Goal: Task Accomplishment & Management: Use online tool/utility

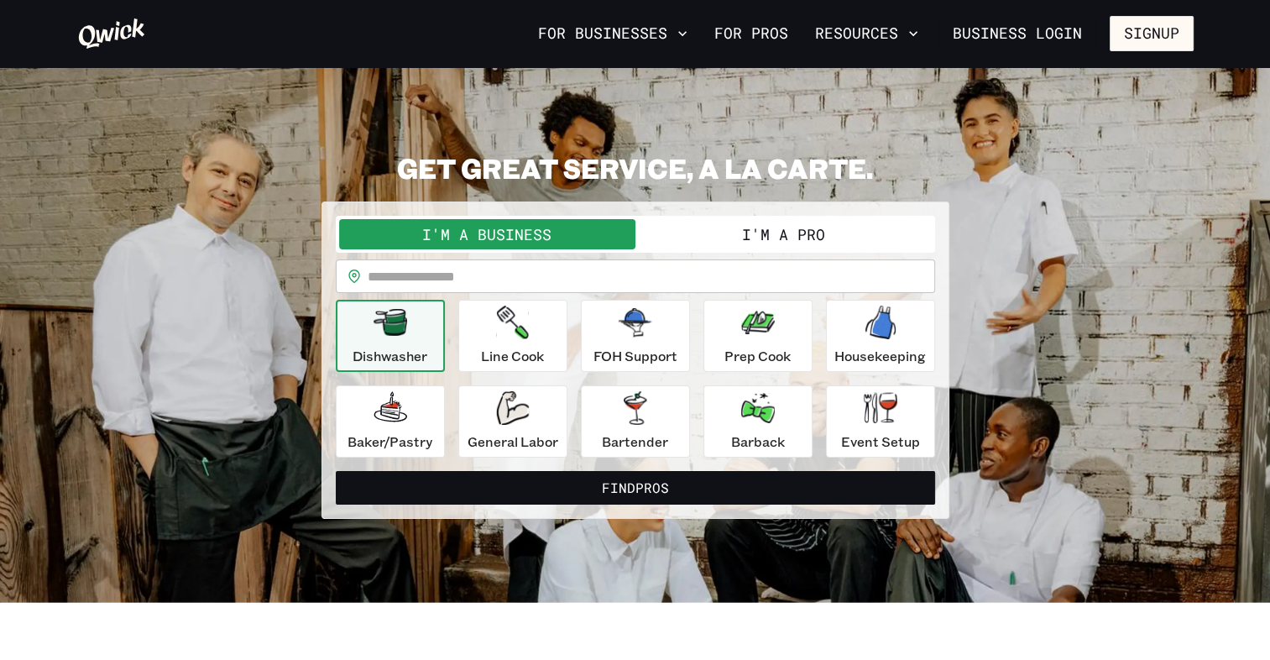
click at [742, 236] on button "I'm a Pro" at bounding box center [784, 234] width 296 height 30
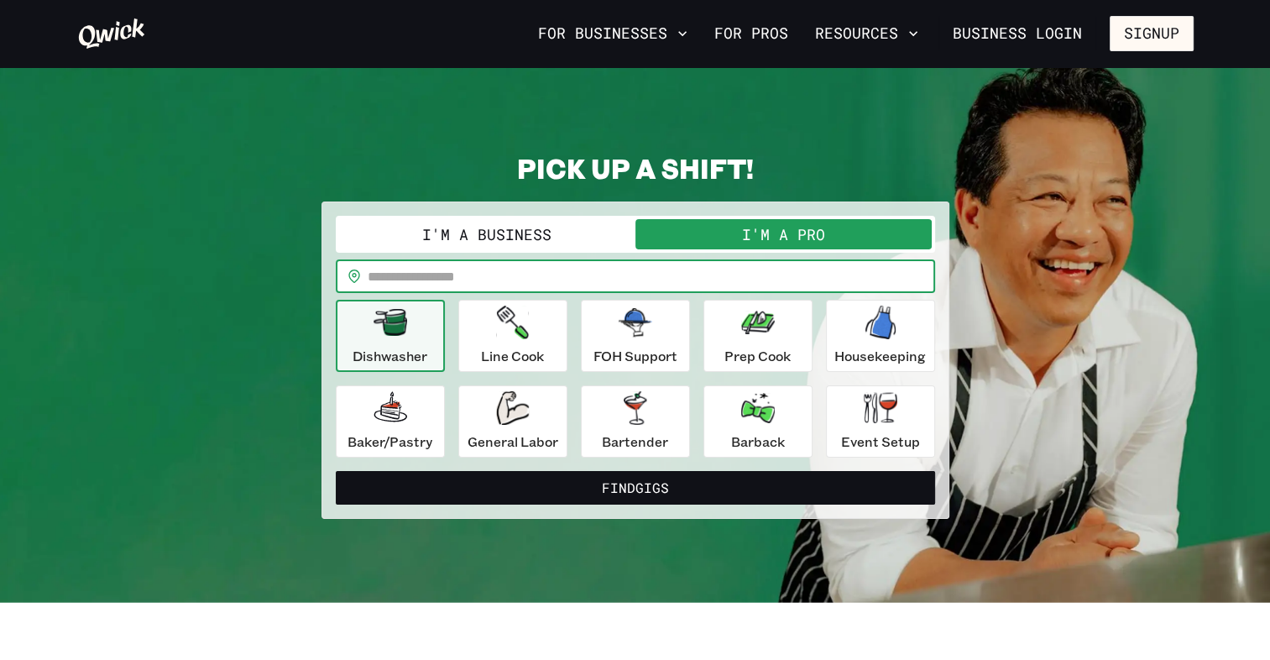
click at [480, 282] on input "text" at bounding box center [652, 276] width 568 height 34
type input "*****"
click at [997, 311] on div "**********" at bounding box center [635, 335] width 1117 height 368
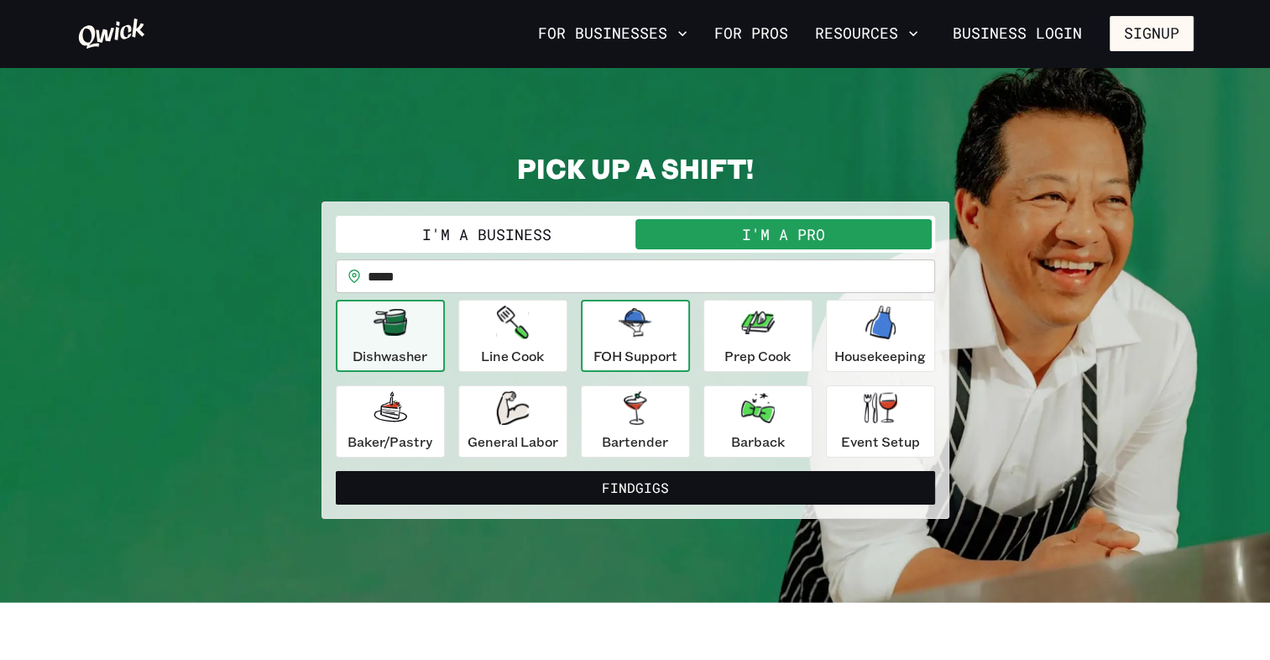
click at [641, 341] on div "FOH Support" at bounding box center [636, 336] width 84 height 60
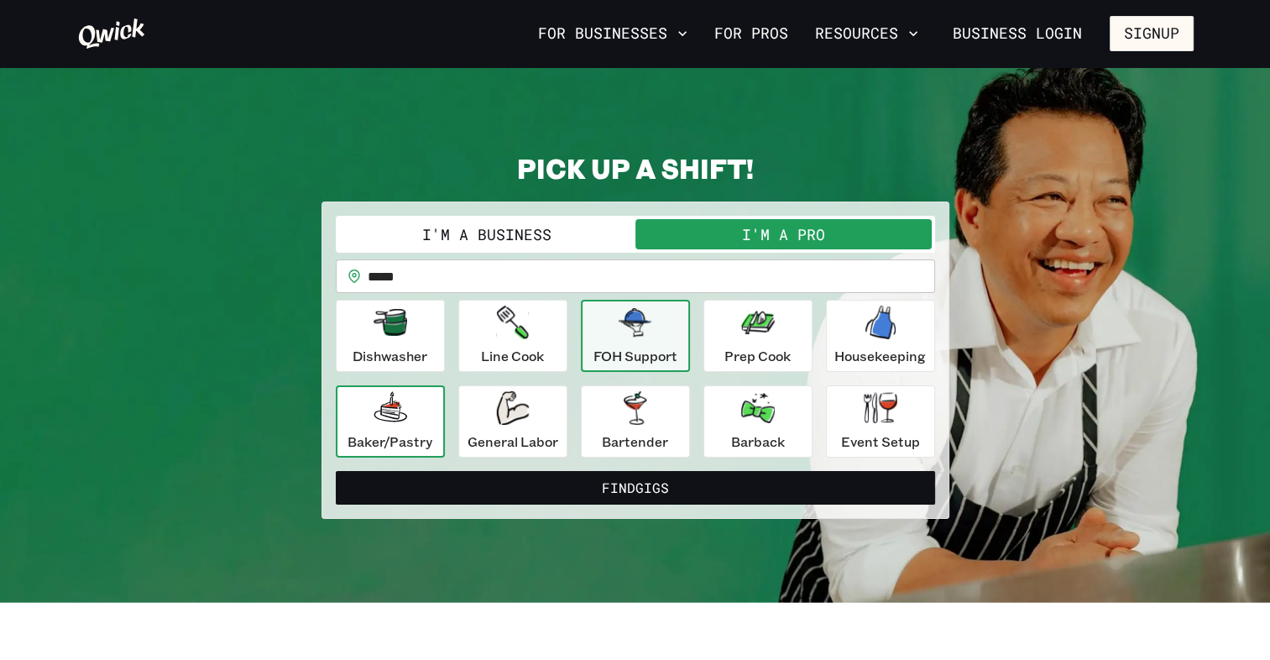
click at [376, 425] on div "Baker/Pastry" at bounding box center [390, 421] width 85 height 60
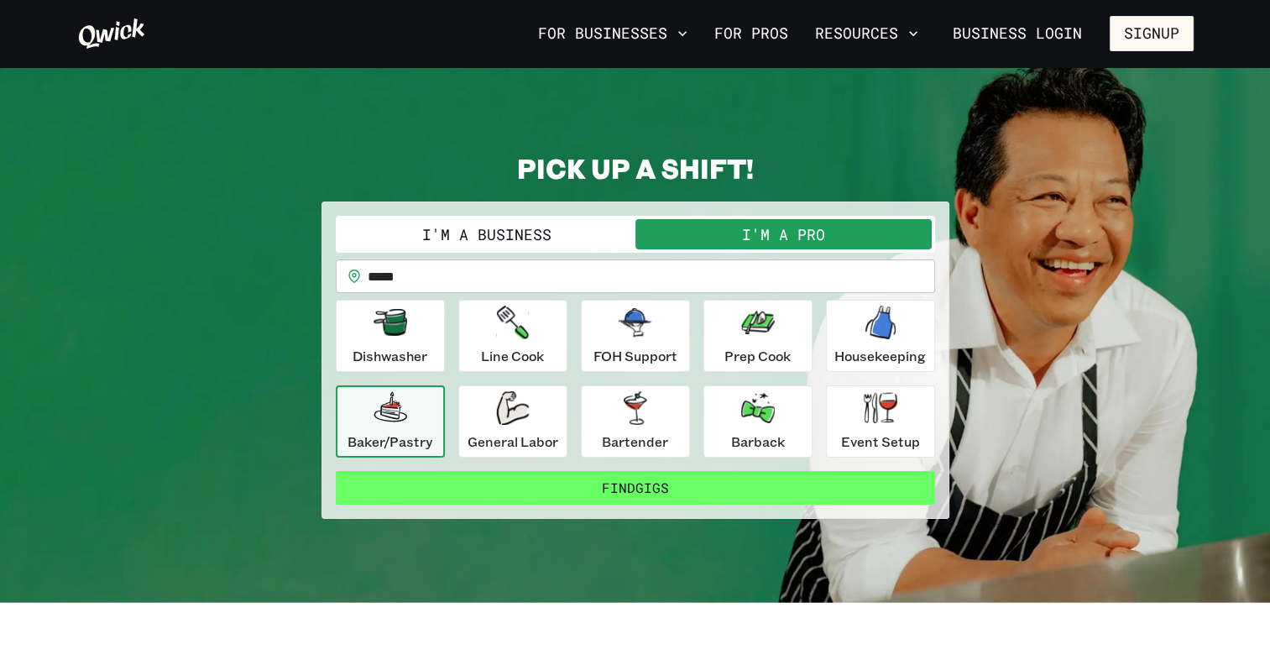
click at [544, 483] on button "Find Gigs" at bounding box center [635, 488] width 599 height 34
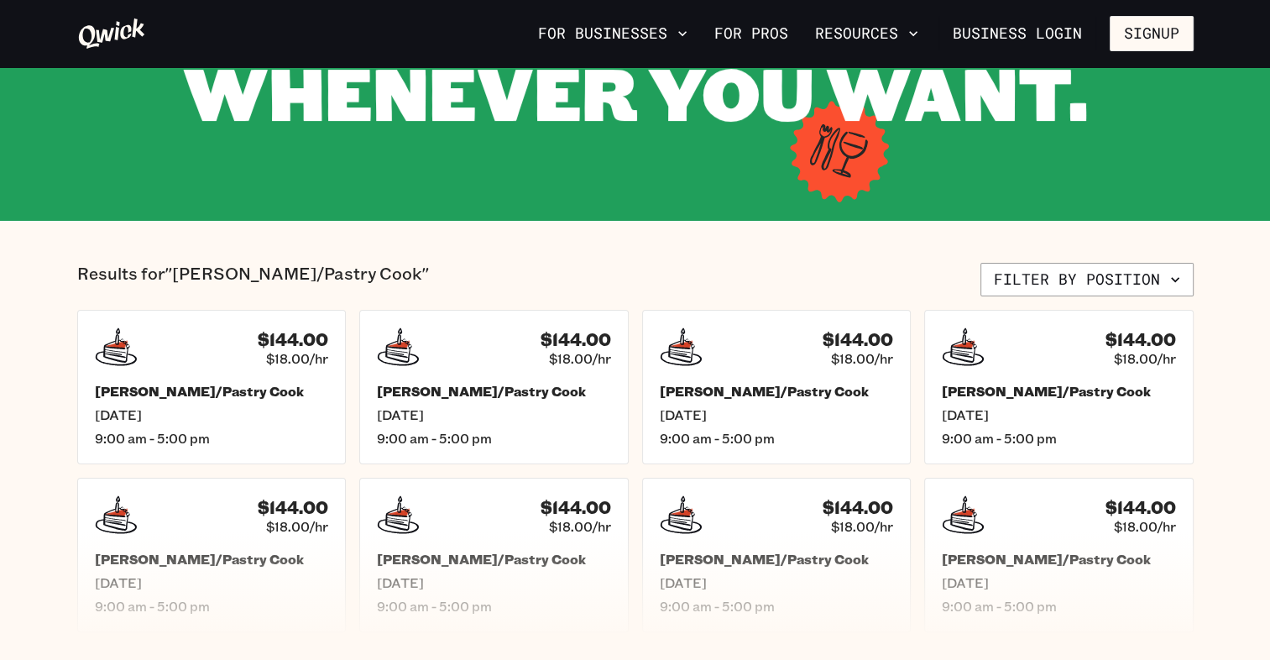
scroll to position [336, 0]
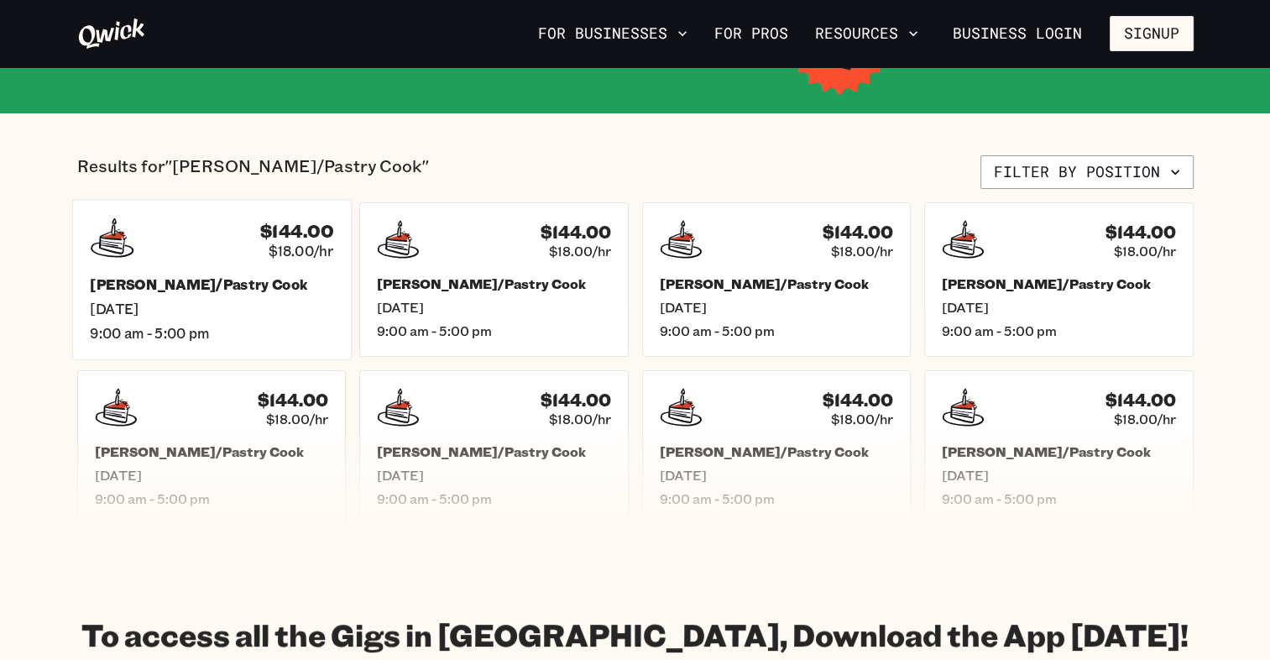
click at [234, 306] on span "[DATE]" at bounding box center [211, 309] width 243 height 18
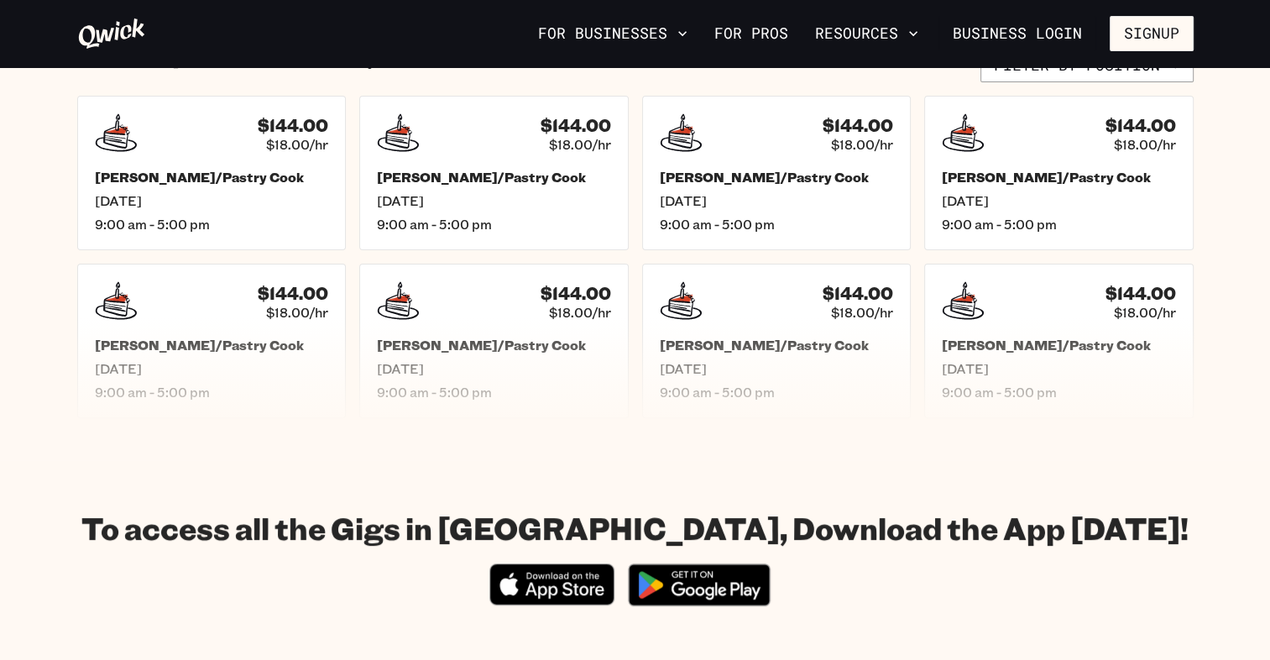
scroll to position [479, 0]
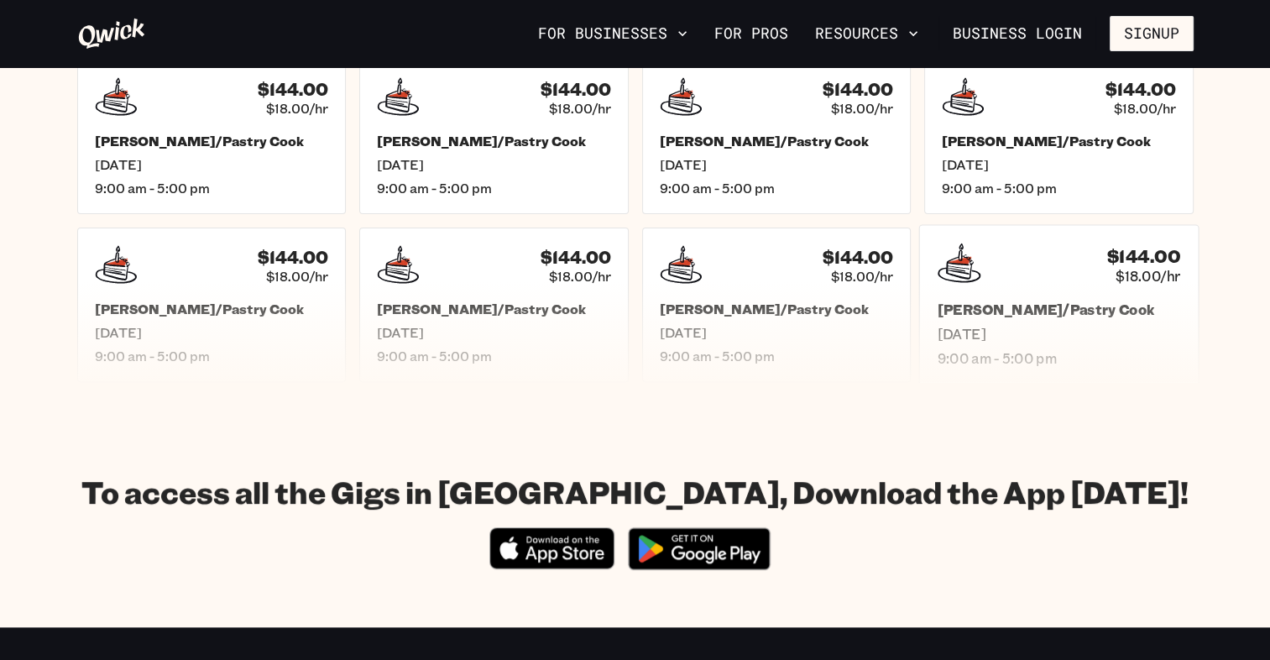
click at [1025, 327] on span "[DATE]" at bounding box center [1058, 334] width 243 height 18
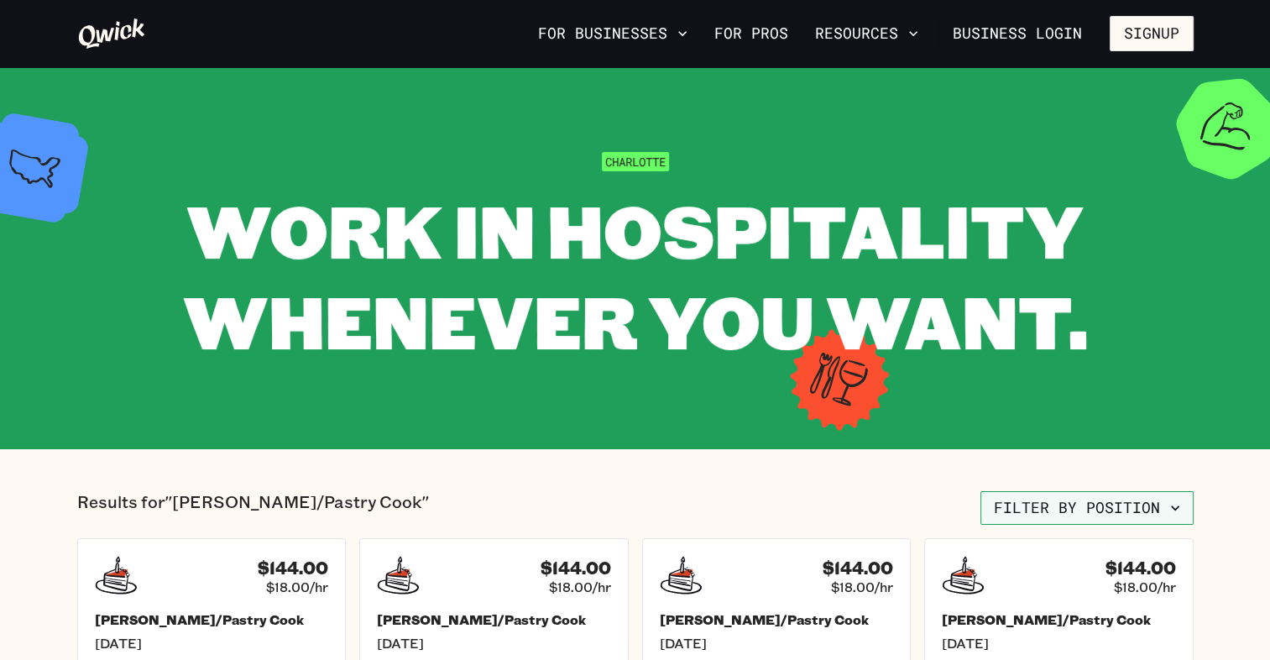
click at [1089, 515] on button "Filter by position" at bounding box center [1087, 508] width 213 height 34
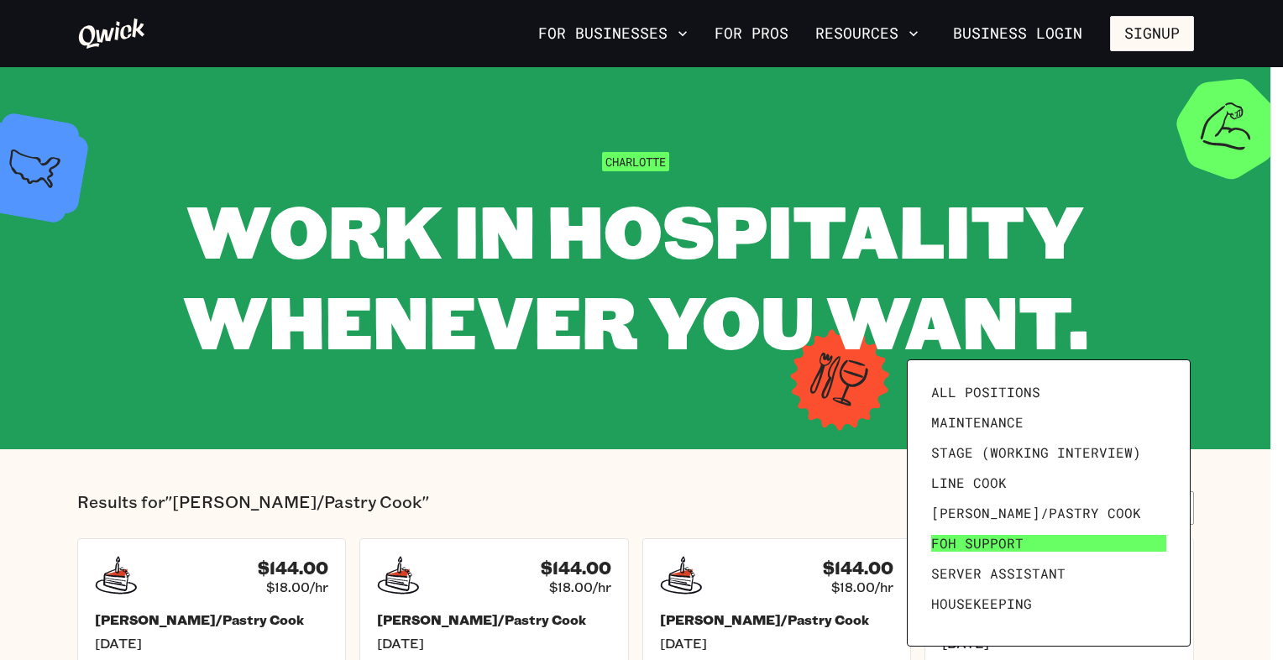
click at [1028, 539] on link "FOH Support" at bounding box center [1048, 543] width 248 height 30
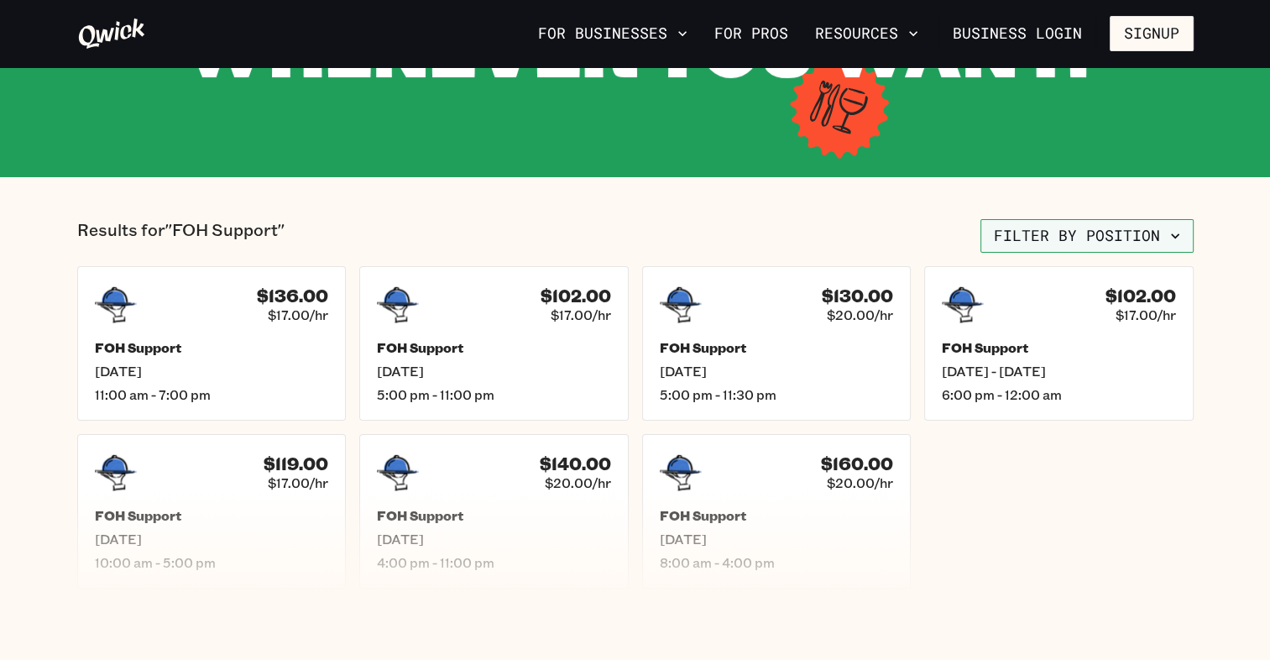
scroll to position [282, 0]
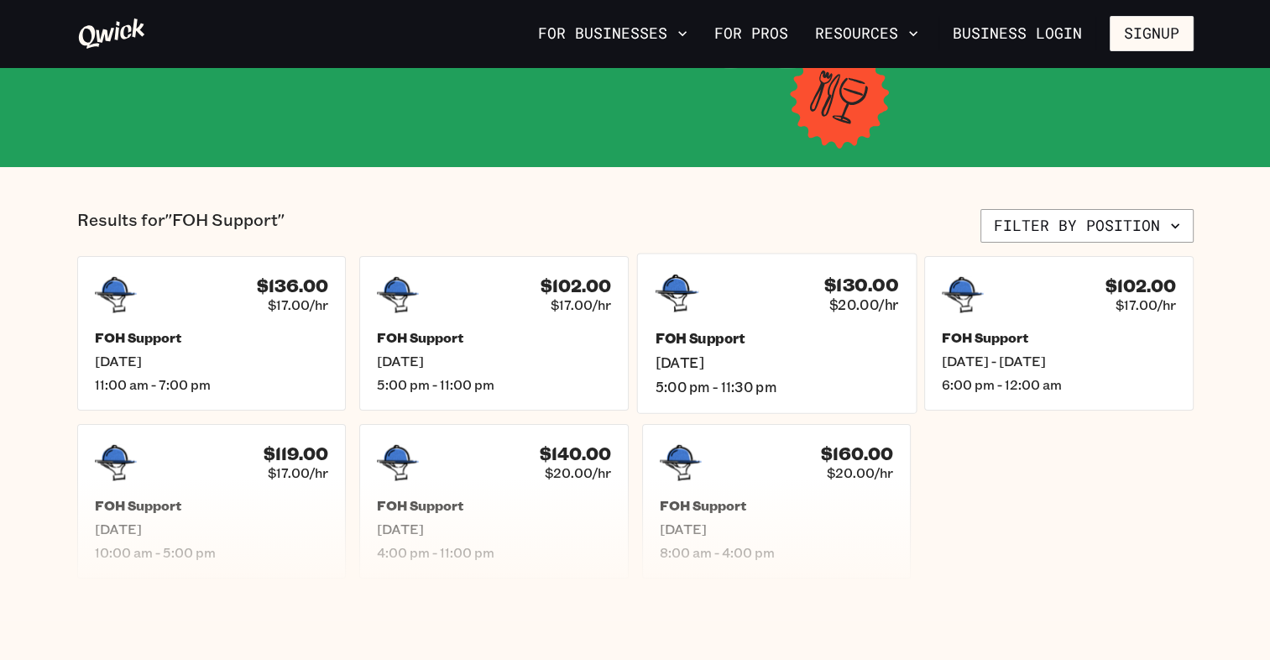
click at [866, 385] on span "5:00 pm - 11:30 pm" at bounding box center [776, 387] width 243 height 18
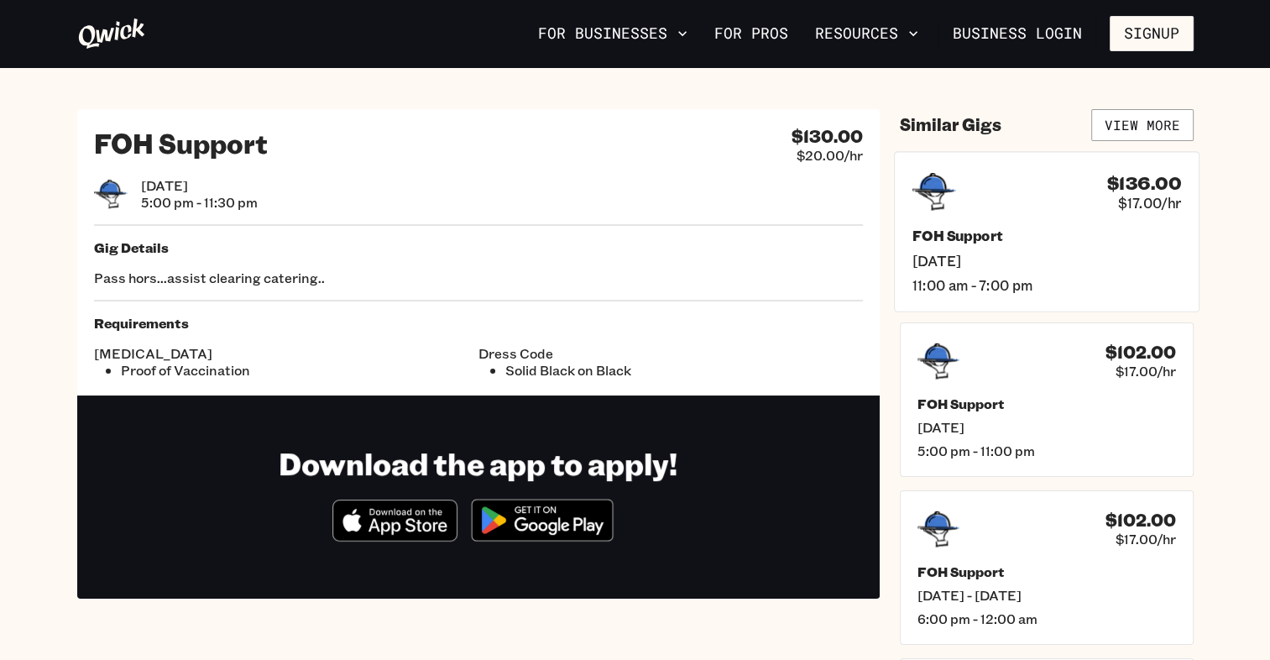
click at [1068, 264] on span "[DATE]" at bounding box center [1046, 260] width 269 height 18
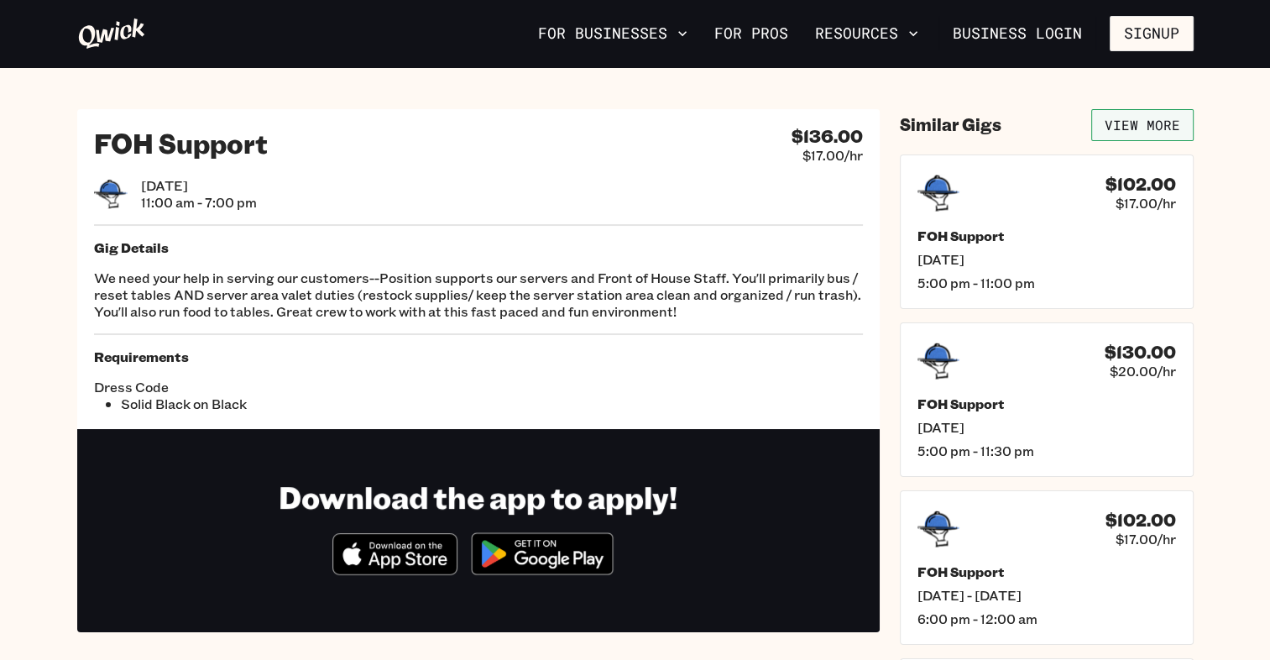
click at [1135, 136] on link "View More" at bounding box center [1142, 125] width 102 height 32
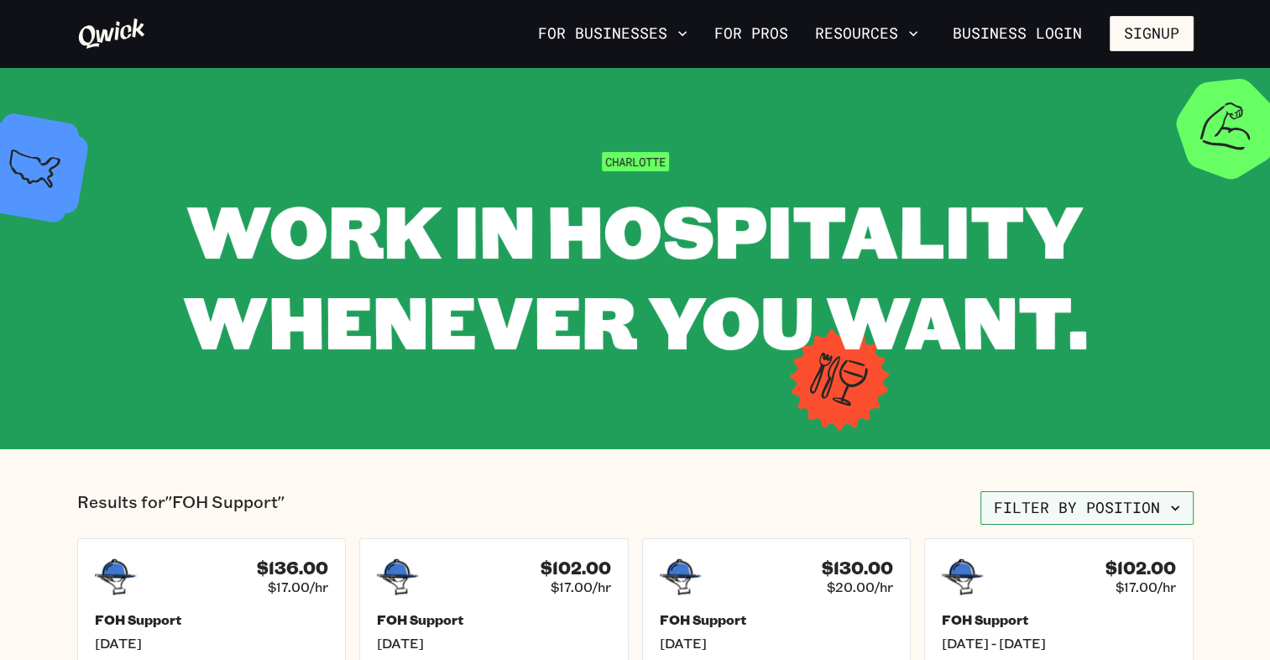
click at [1125, 515] on button "Filter by position" at bounding box center [1087, 508] width 213 height 34
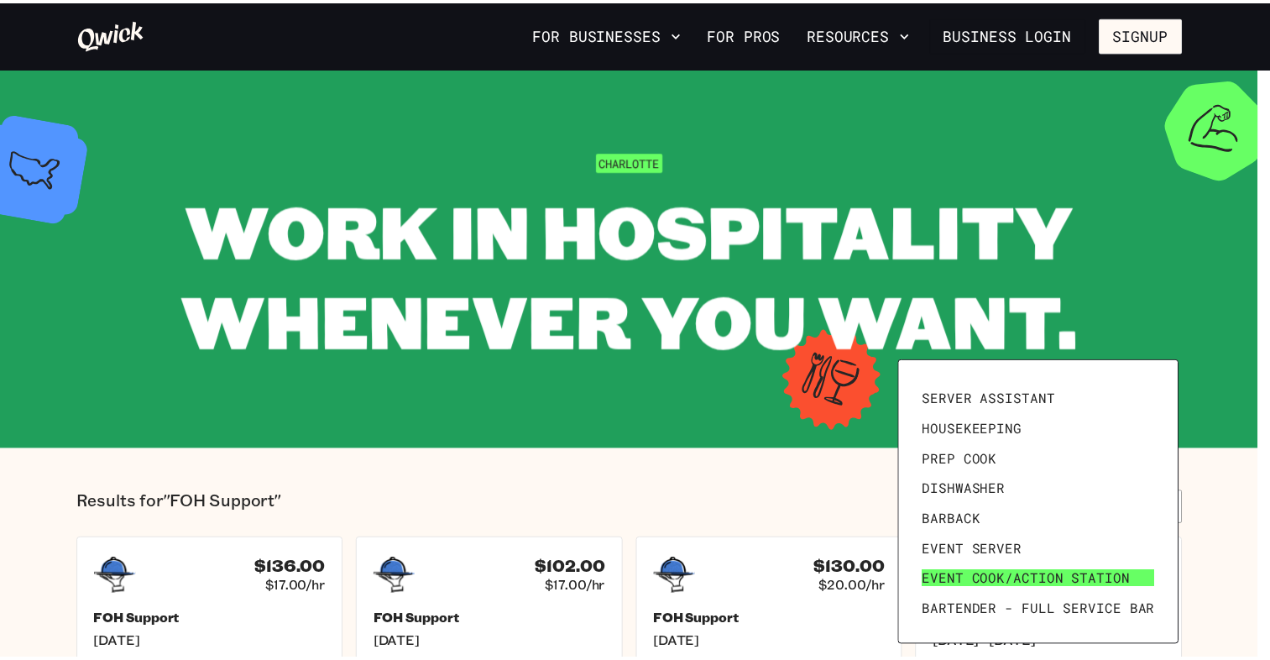
scroll to position [171, 0]
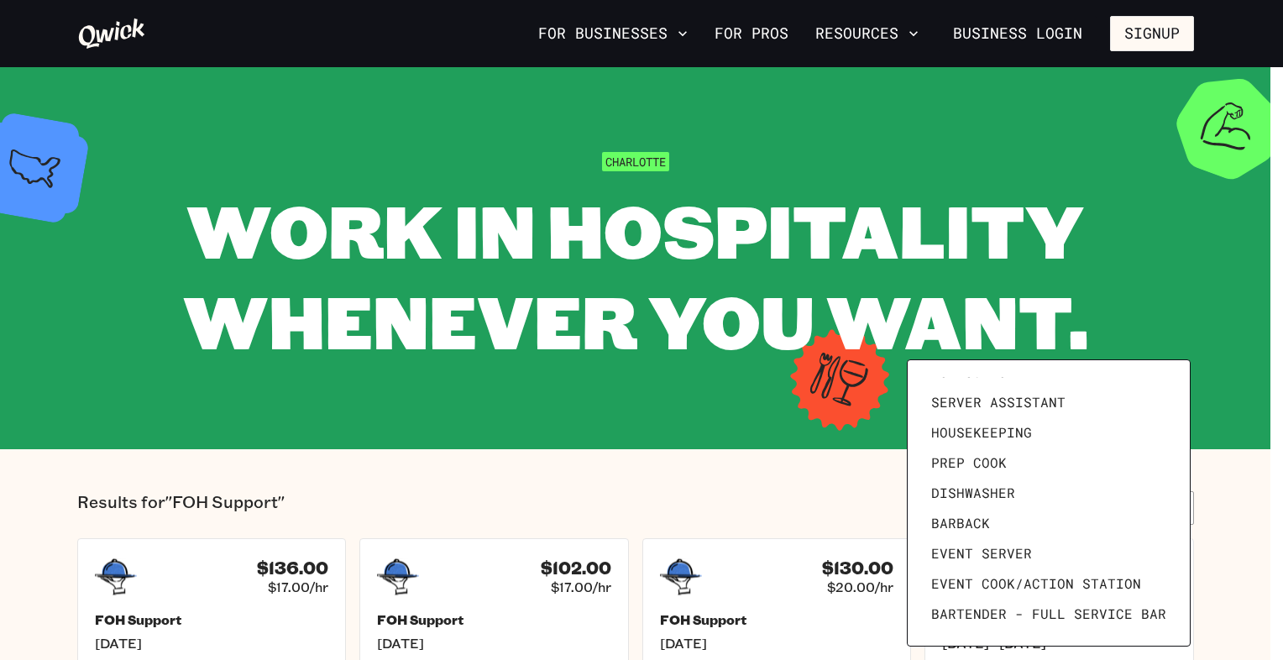
click at [684, 413] on div at bounding box center [641, 330] width 1283 height 660
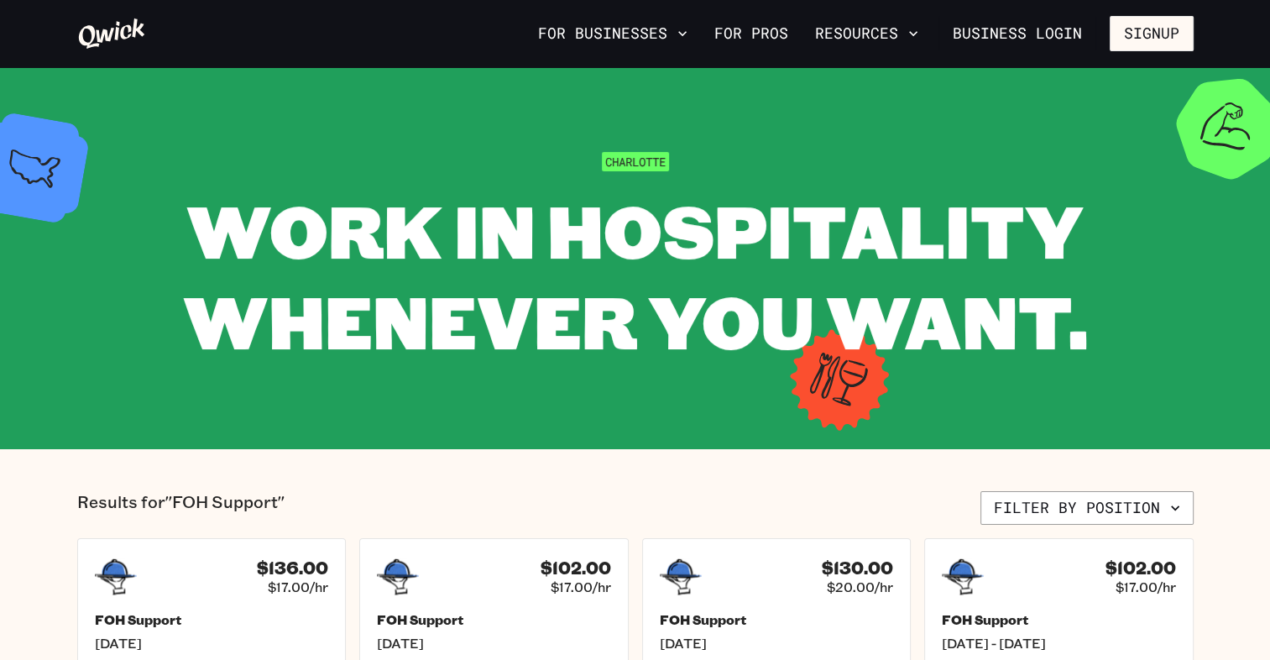
scroll to position [175, 0]
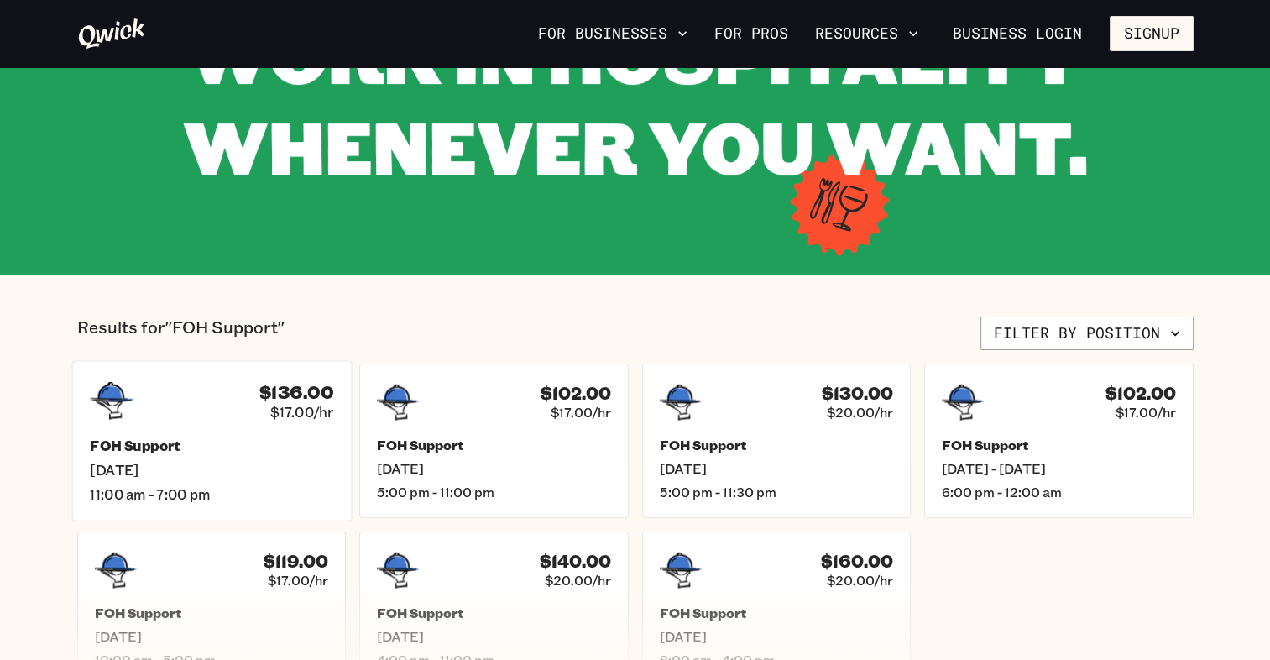
click at [256, 472] on span "[DATE]" at bounding box center [211, 470] width 243 height 18
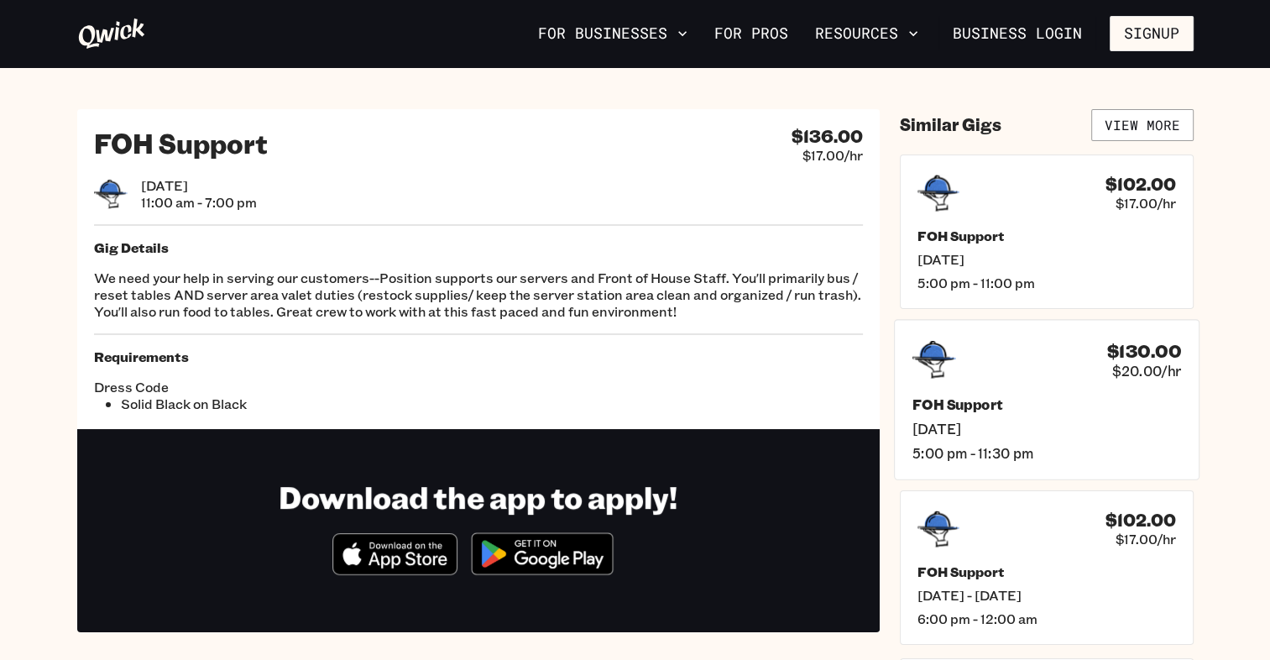
click at [1103, 411] on div "FOH Support [DATE] 5:00 pm - 11:30 pm" at bounding box center [1046, 428] width 269 height 66
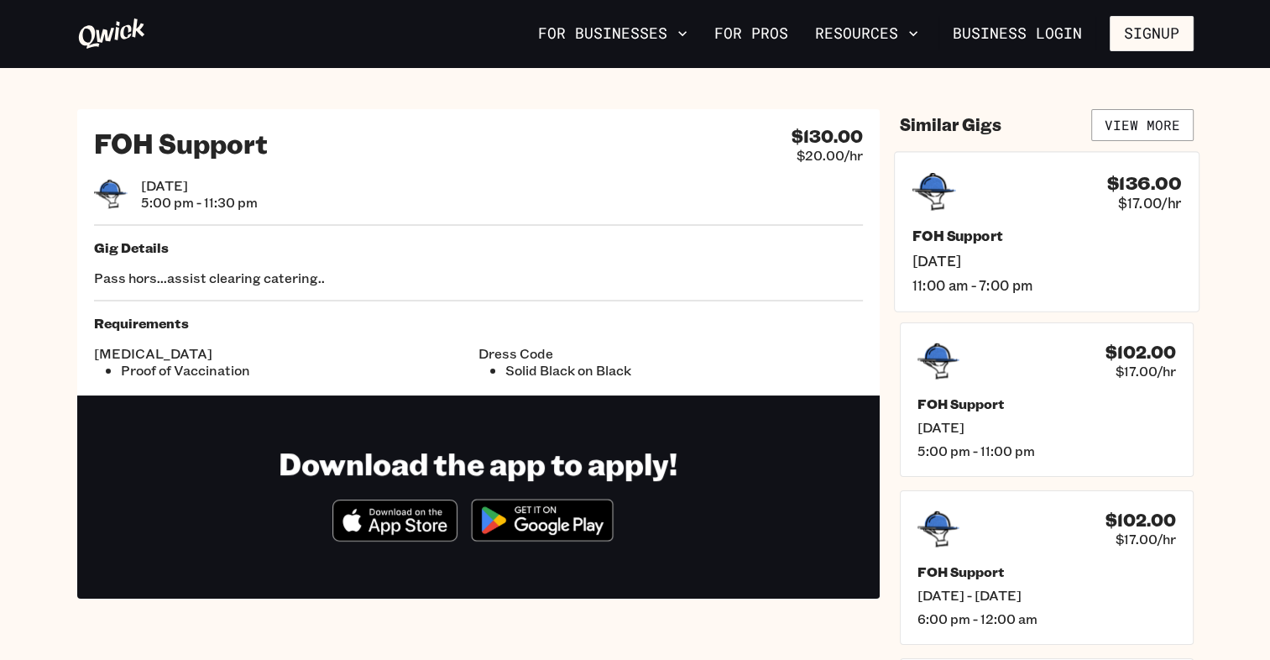
click at [1041, 255] on span "[DATE]" at bounding box center [1046, 260] width 269 height 18
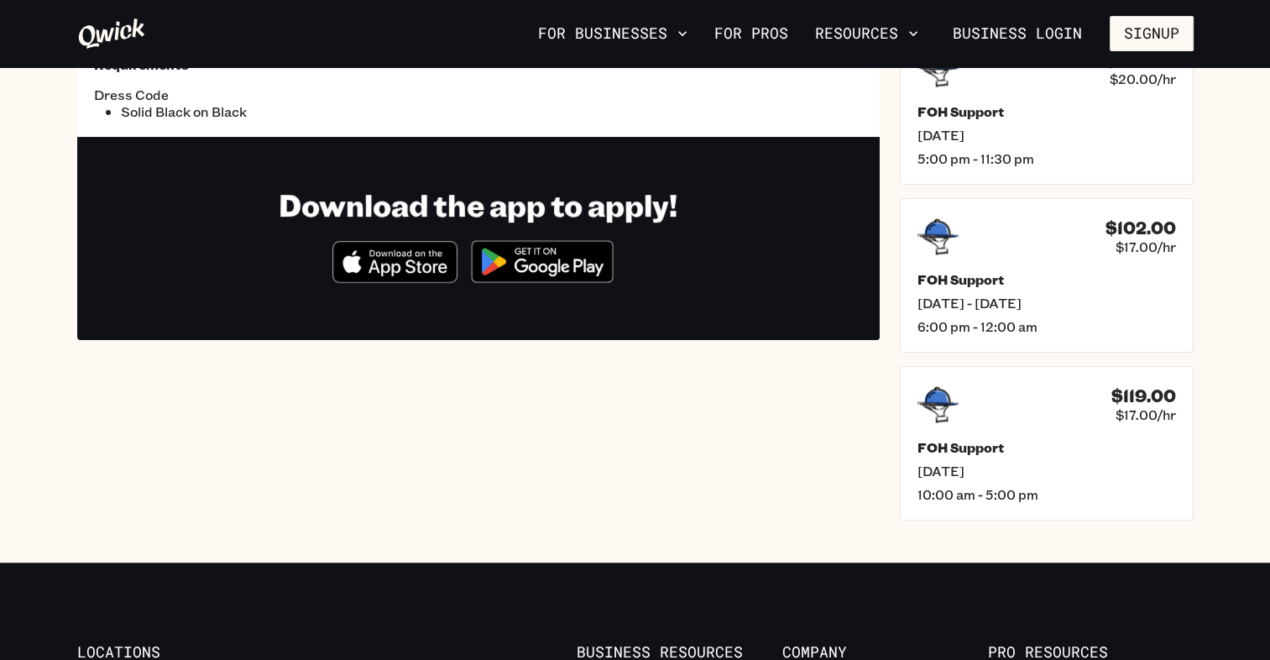
scroll to position [294, 0]
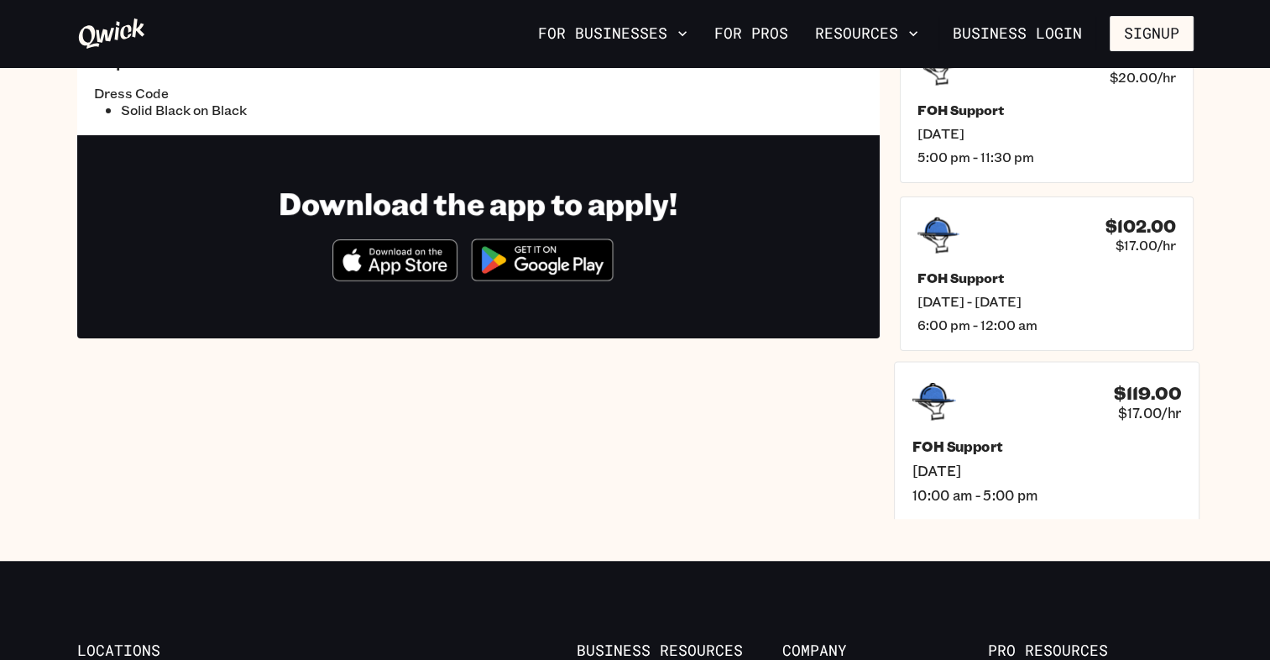
click at [1082, 402] on div "$119.00 $17.00/hr" at bounding box center [1046, 401] width 269 height 44
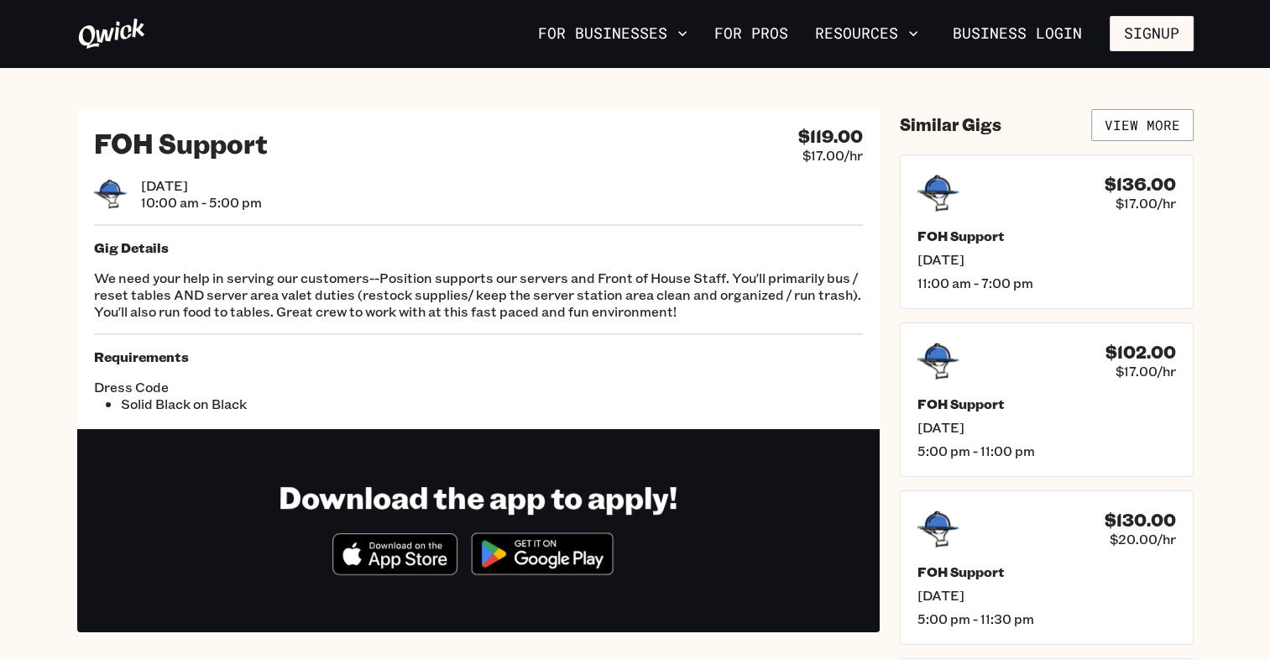
click at [1082, 402] on h5 "FOH Support" at bounding box center [1047, 403] width 259 height 17
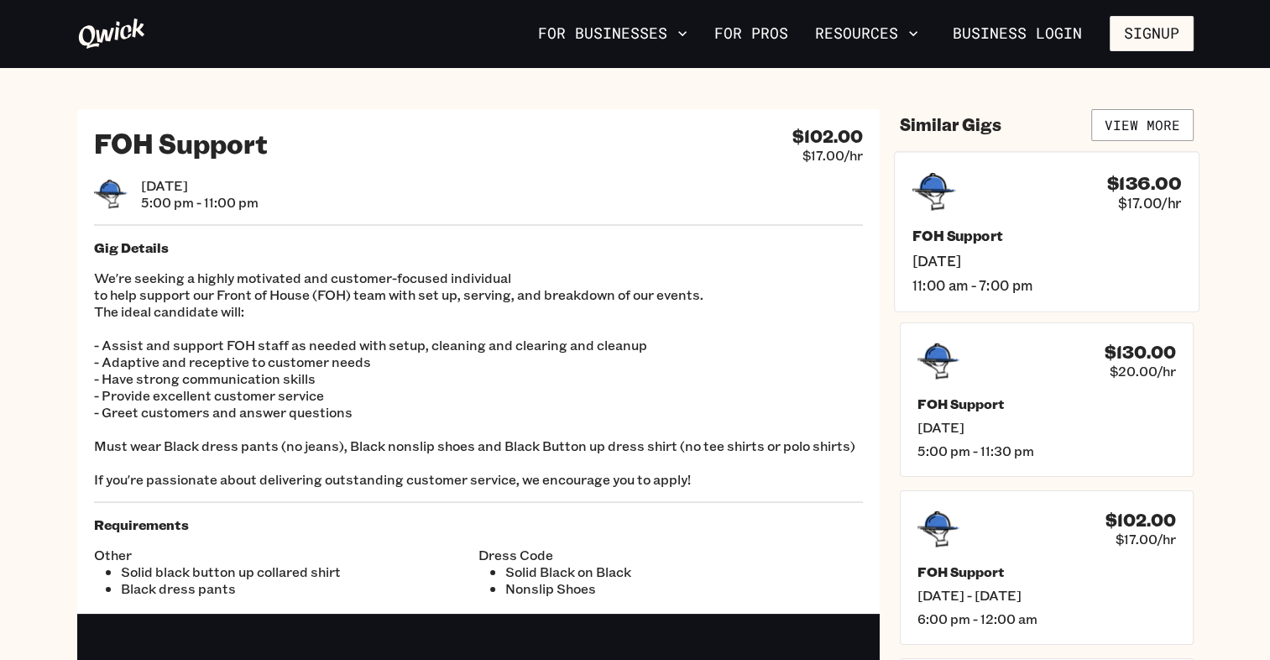
click at [1044, 274] on div "FOH Support [DATE] 11:00 am - 7:00 pm" at bounding box center [1046, 260] width 269 height 66
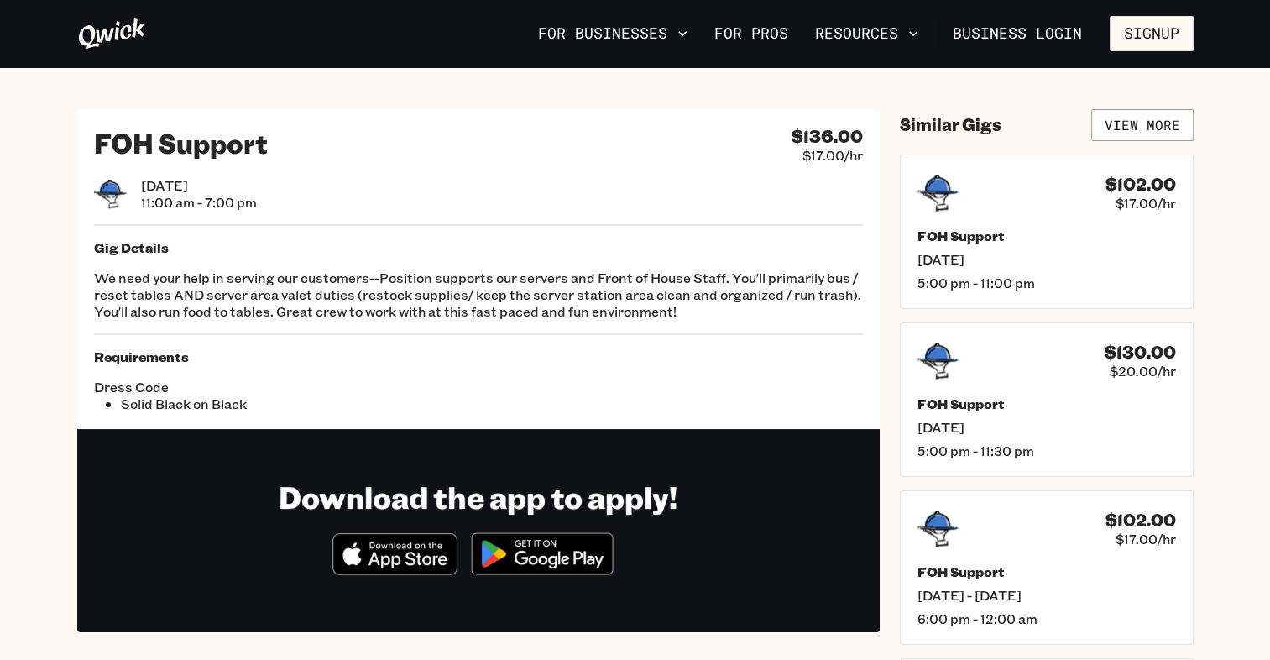
scroll to position [382, 0]
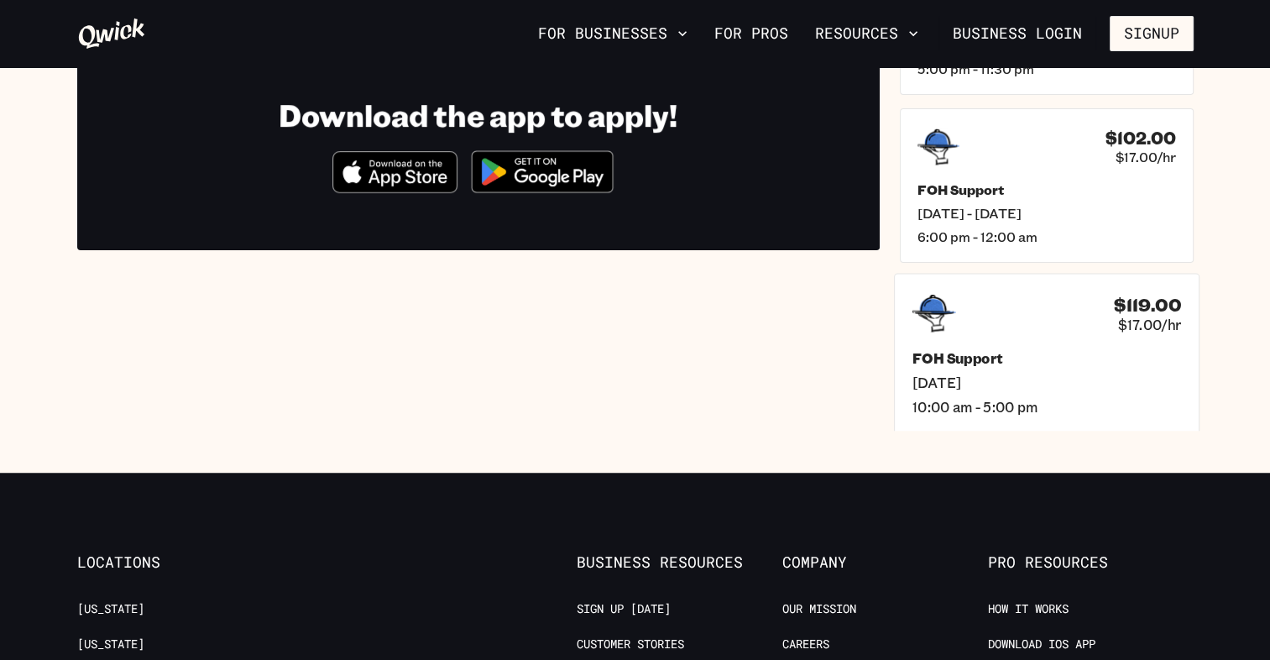
click at [1043, 368] on div "FOH Support [DATE] 10:00 am - 5:00 pm" at bounding box center [1046, 381] width 269 height 66
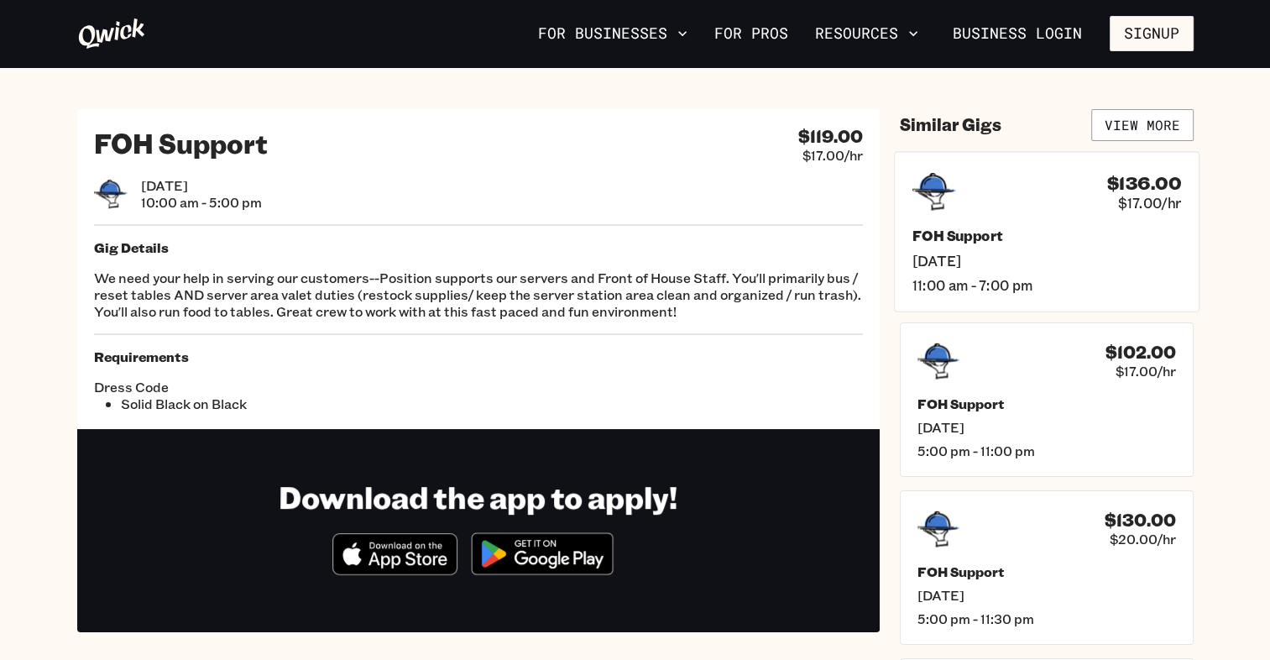
click at [997, 274] on div "FOH Support [DATE] 11:00 am - 7:00 pm" at bounding box center [1046, 260] width 269 height 66
click at [1037, 369] on div "$130.00 $20.00/hr" at bounding box center [1046, 359] width 269 height 44
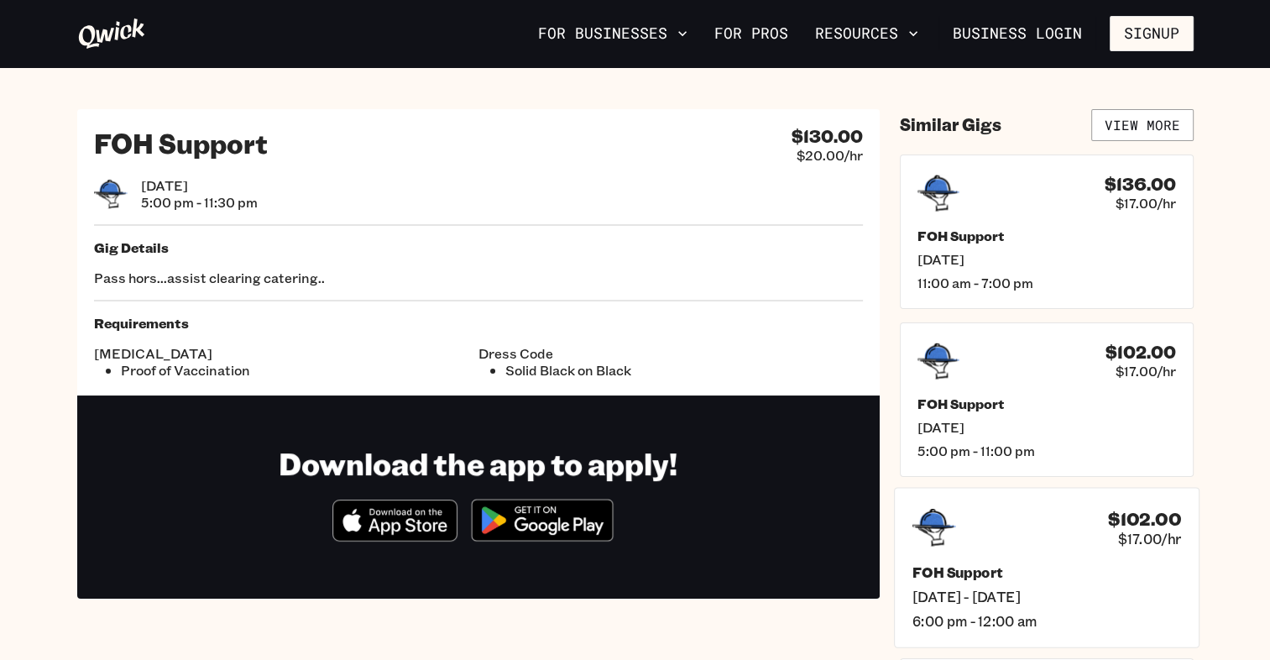
click at [1108, 529] on div "$102.00 $17.00/hr" at bounding box center [1143, 526] width 73 height 39
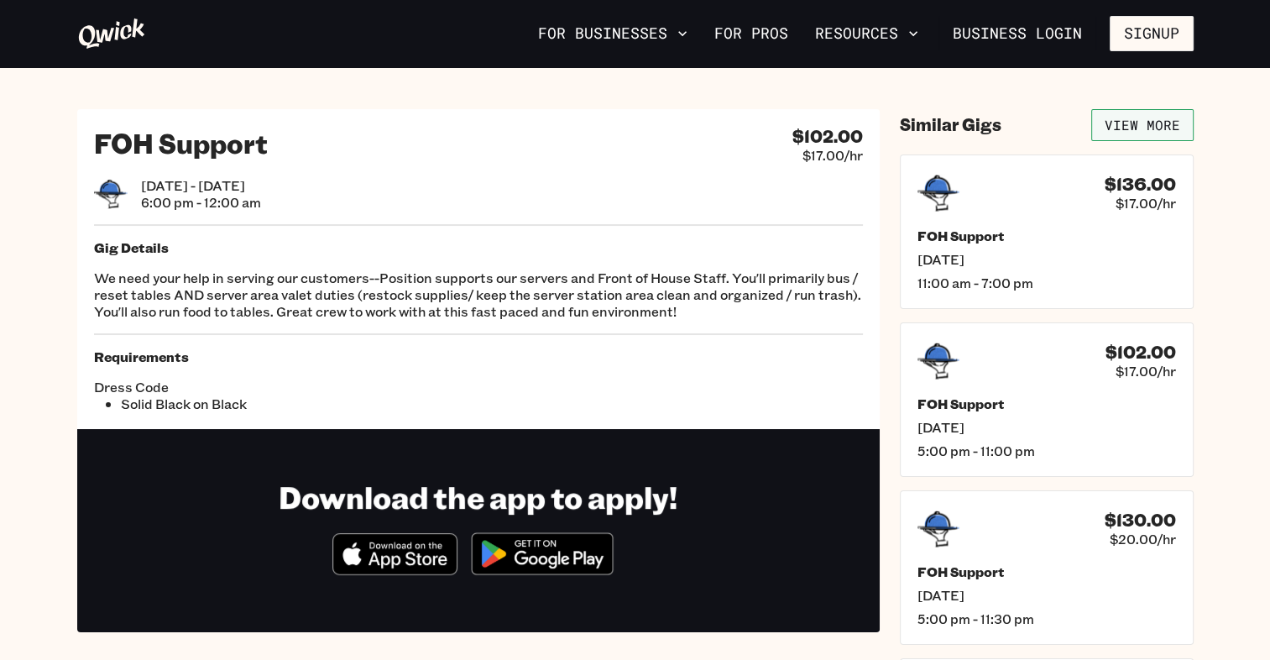
click at [1132, 127] on link "View More" at bounding box center [1142, 125] width 102 height 32
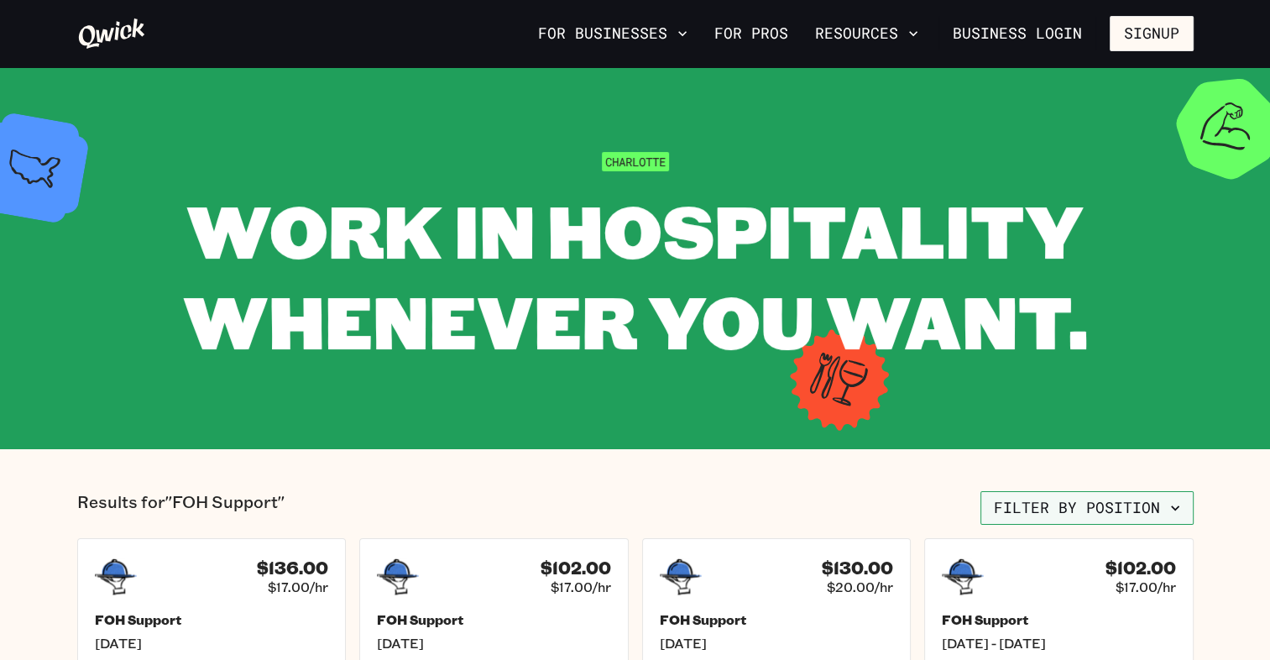
click at [1051, 513] on button "Filter by position" at bounding box center [1087, 508] width 213 height 34
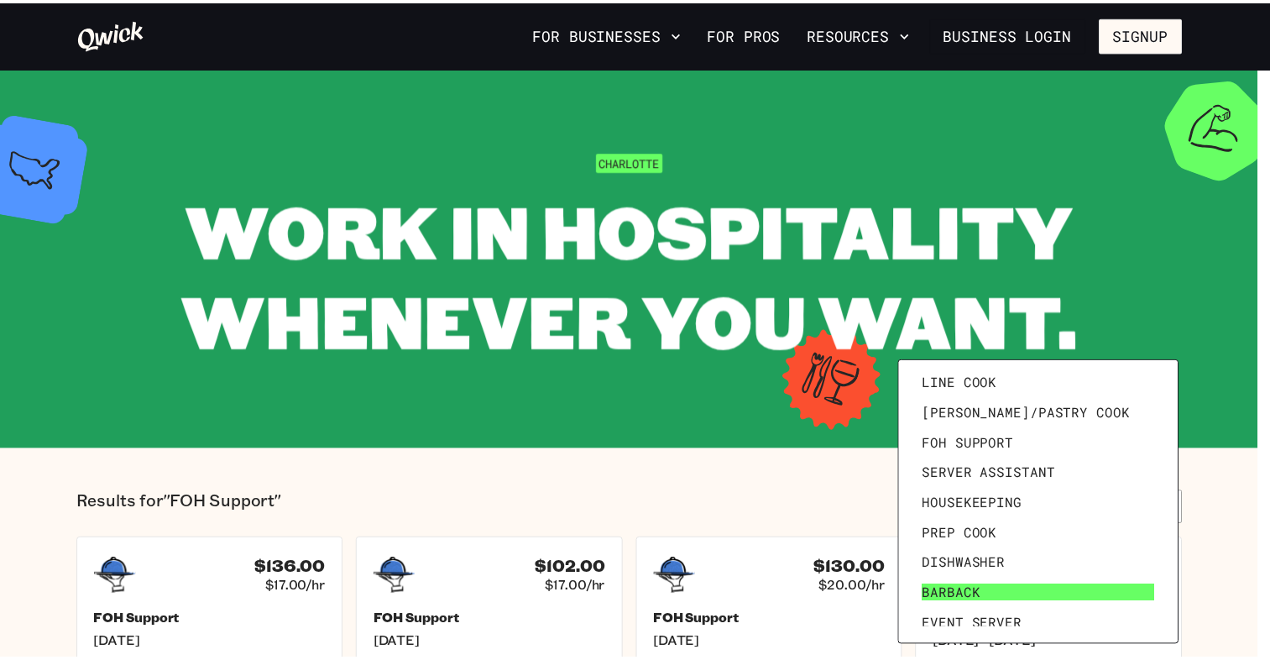
scroll to position [232, 0]
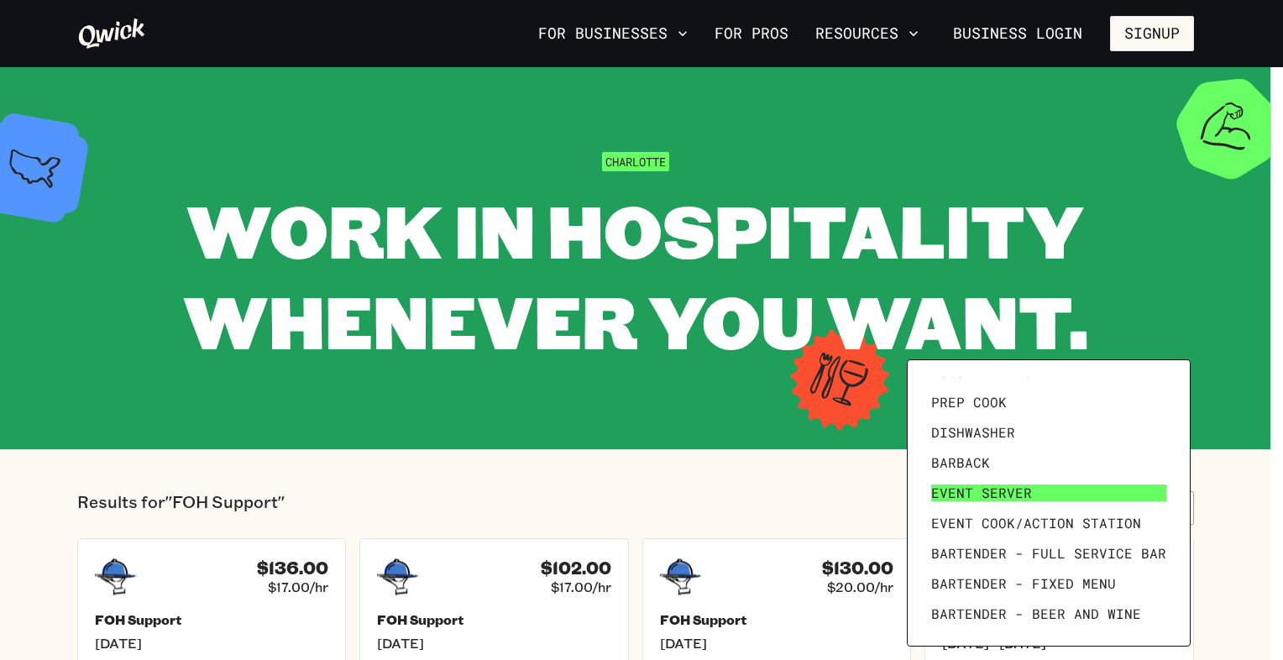
click at [974, 482] on link "Event Server" at bounding box center [1048, 493] width 248 height 30
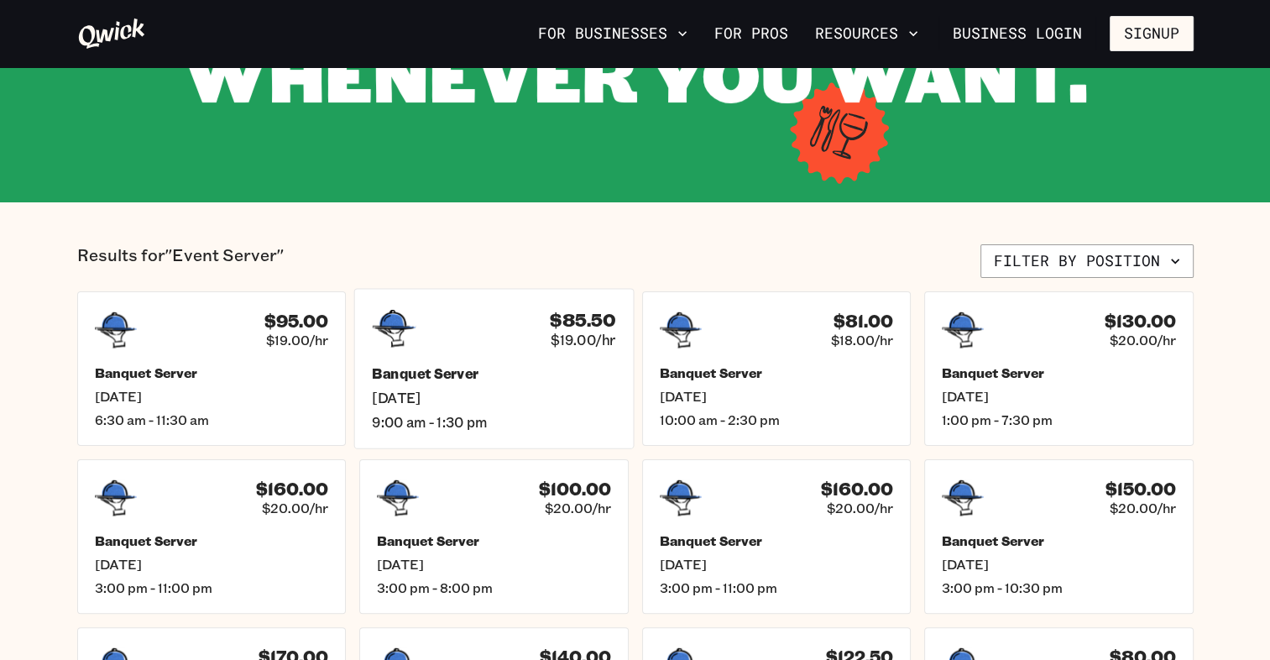
scroll to position [248, 0]
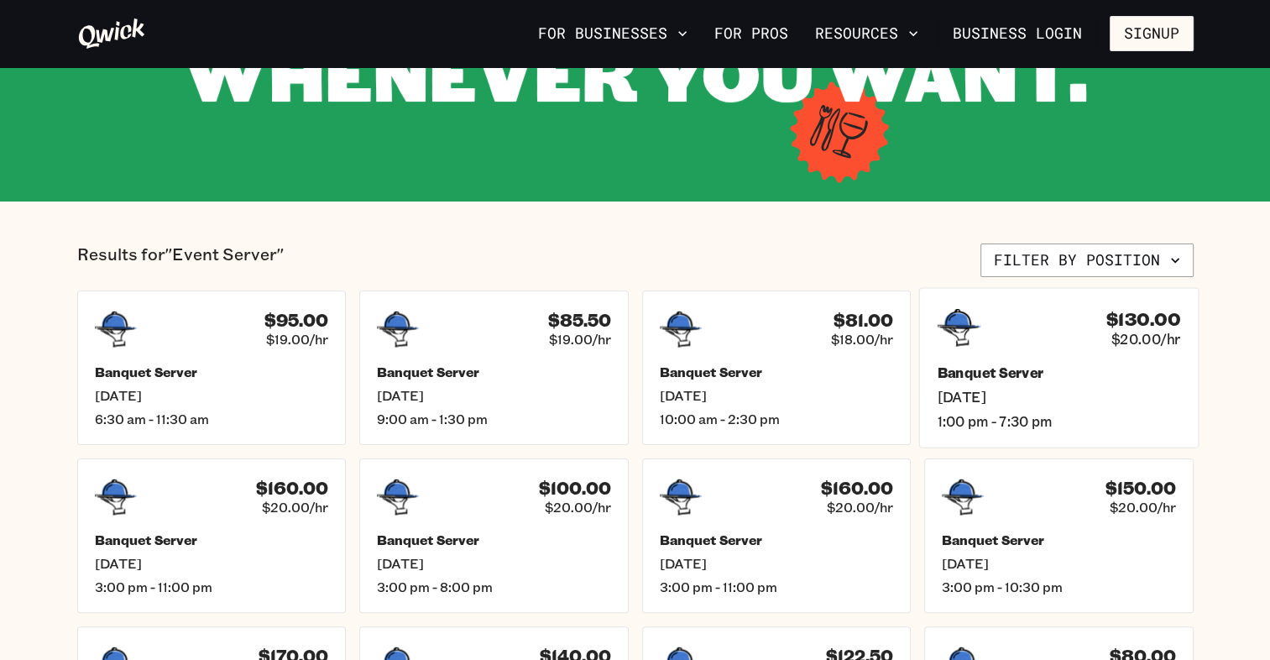
click at [1015, 377] on h5 "Banquet Server" at bounding box center [1058, 373] width 243 height 18
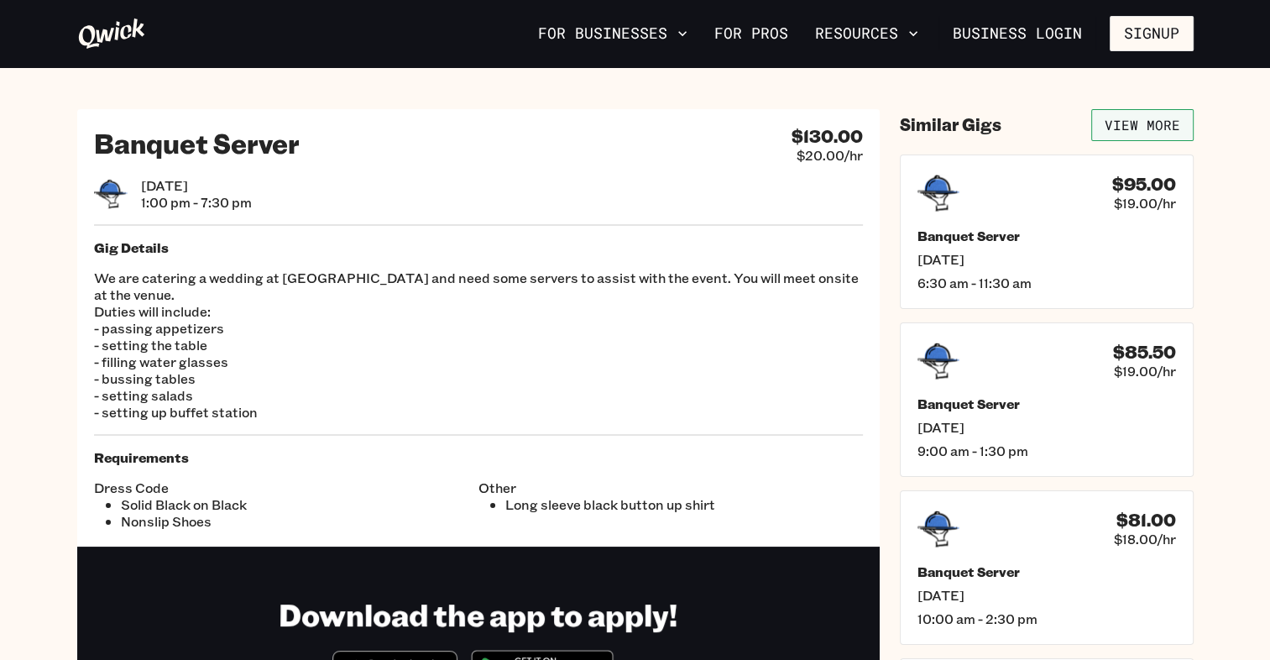
click at [1143, 128] on link "View More" at bounding box center [1142, 125] width 102 height 32
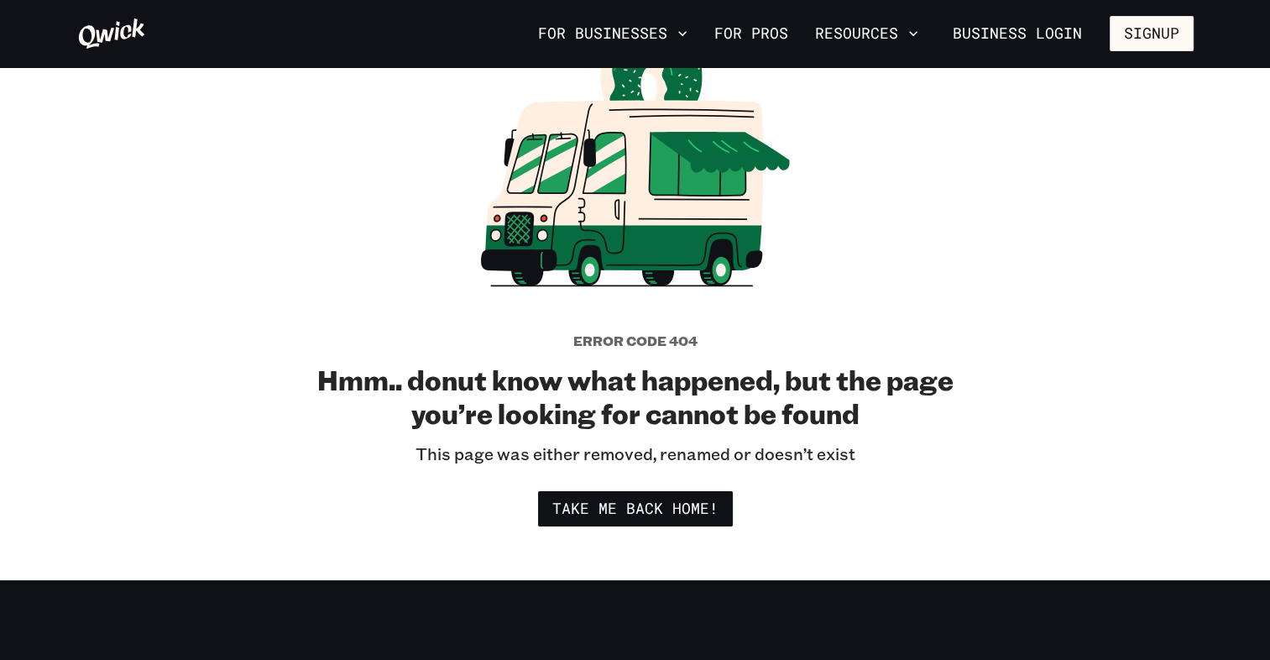
scroll to position [139, 0]
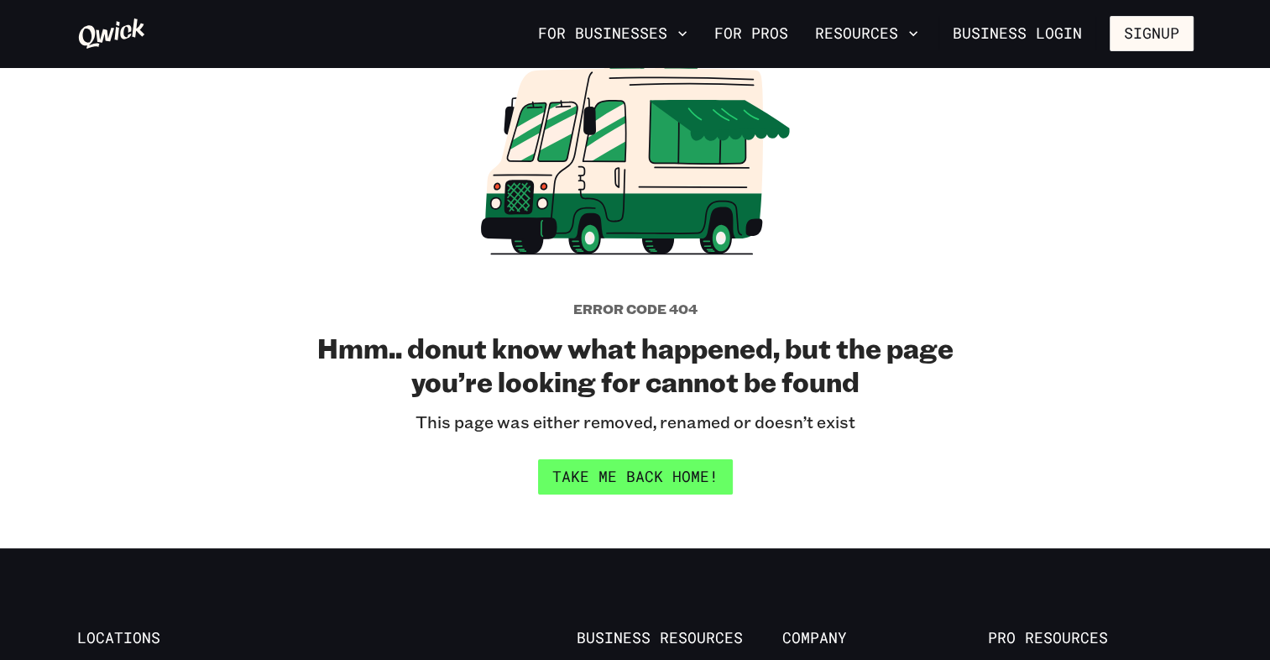
click at [572, 472] on link "Take me back home!" at bounding box center [635, 476] width 195 height 35
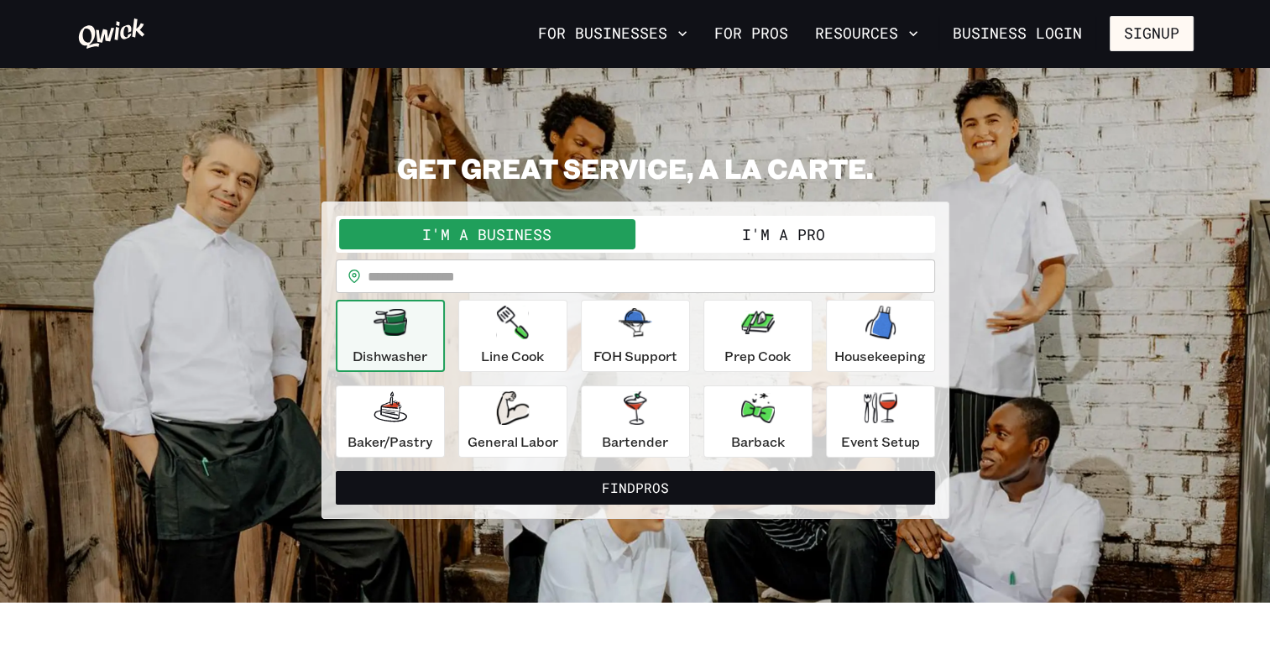
click at [715, 229] on button "I'm a Pro" at bounding box center [784, 234] width 296 height 30
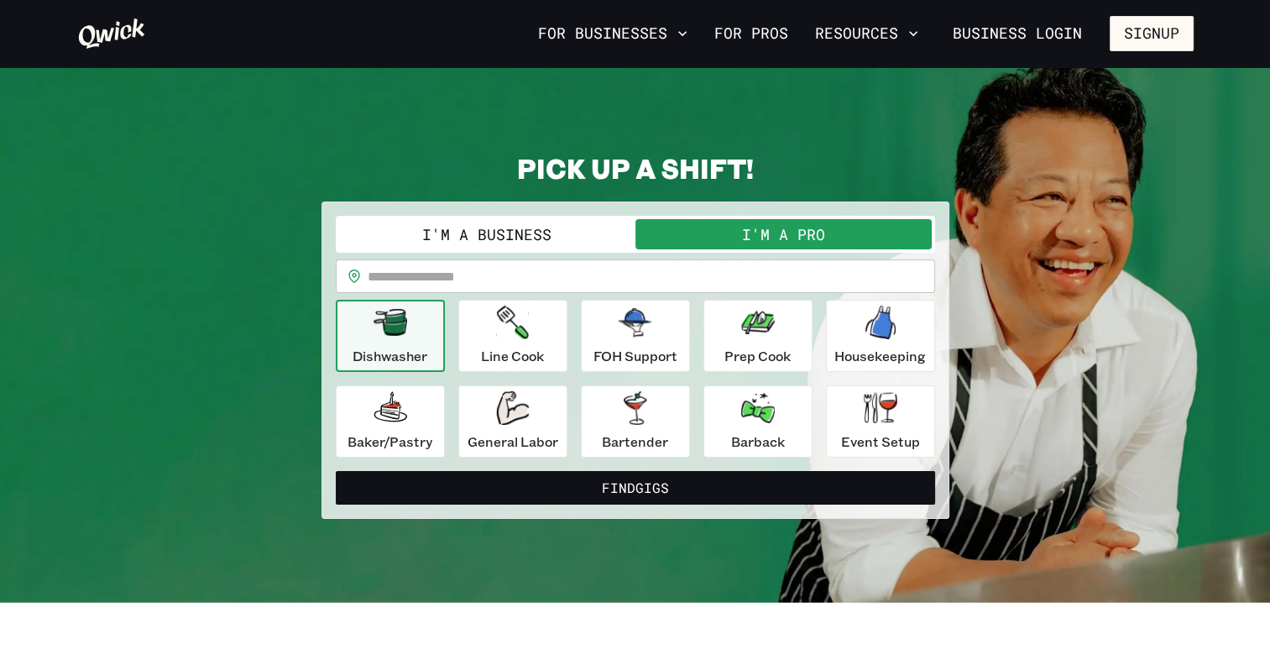
click at [646, 277] on input "text" at bounding box center [652, 276] width 568 height 34
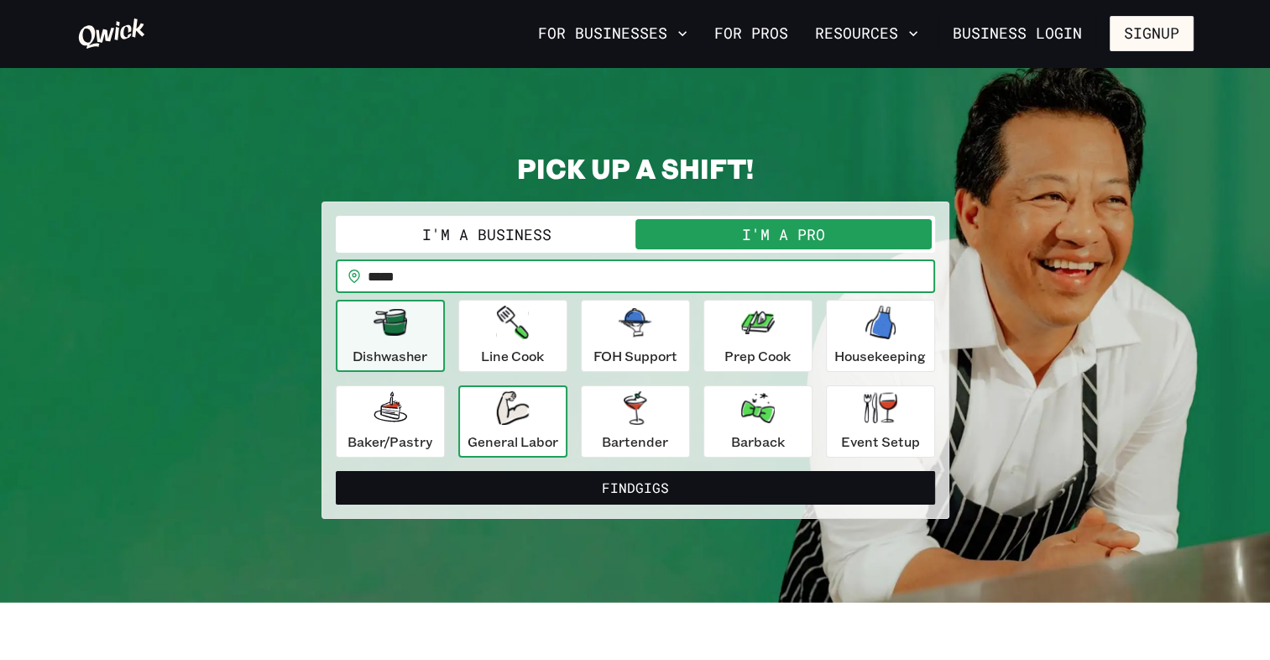
type input "*****"
click at [532, 444] on p "General Labor" at bounding box center [513, 442] width 91 height 20
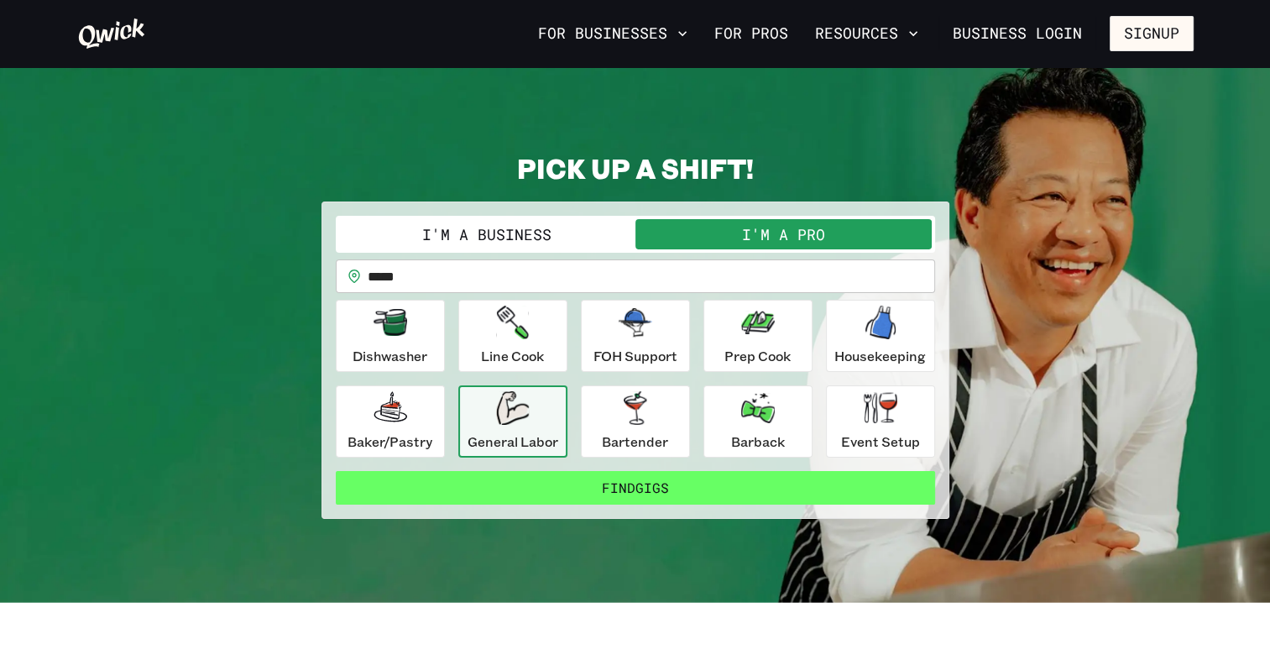
click at [651, 484] on button "Find Gigs" at bounding box center [635, 488] width 599 height 34
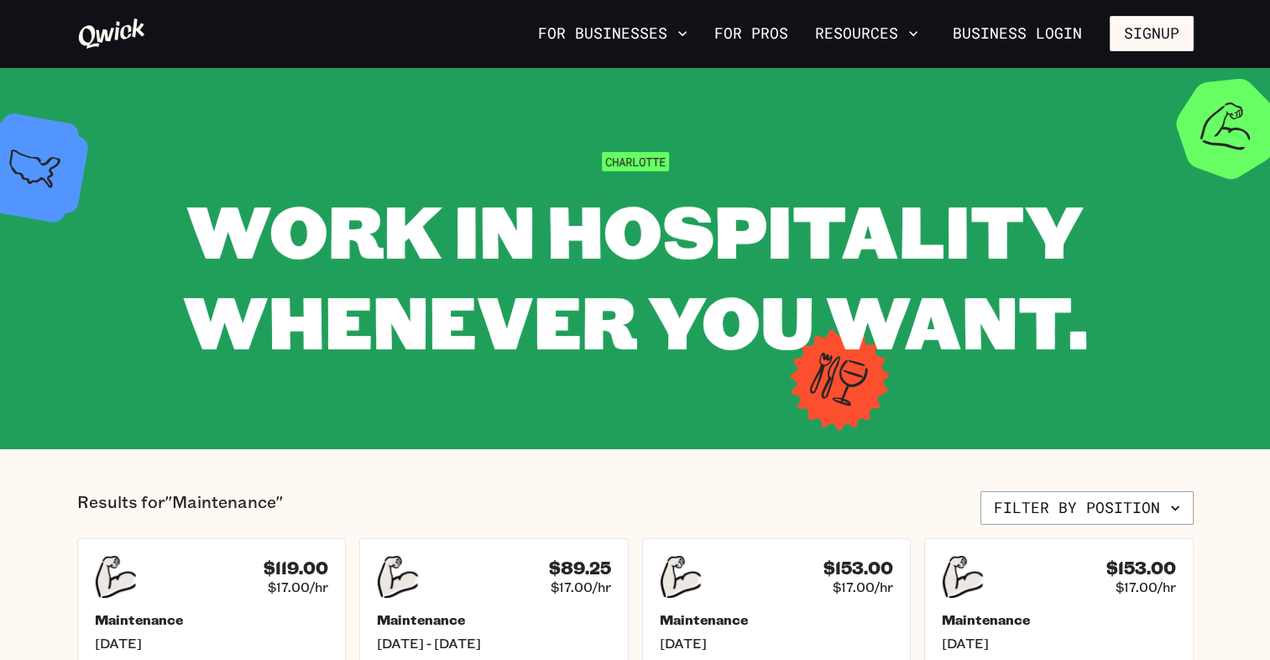
scroll to position [242, 0]
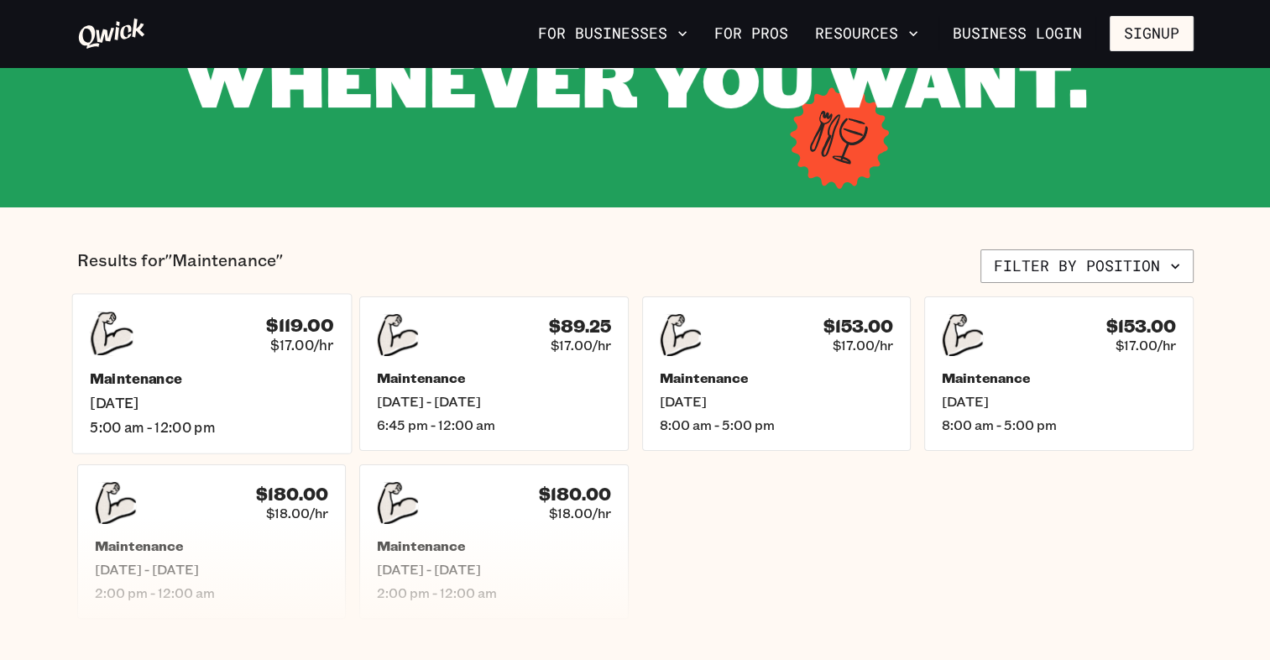
click at [286, 356] on div "$119.00 $17.00/hr Maintenance [DATE] 5:00 am - 12:00 pm" at bounding box center [211, 373] width 280 height 160
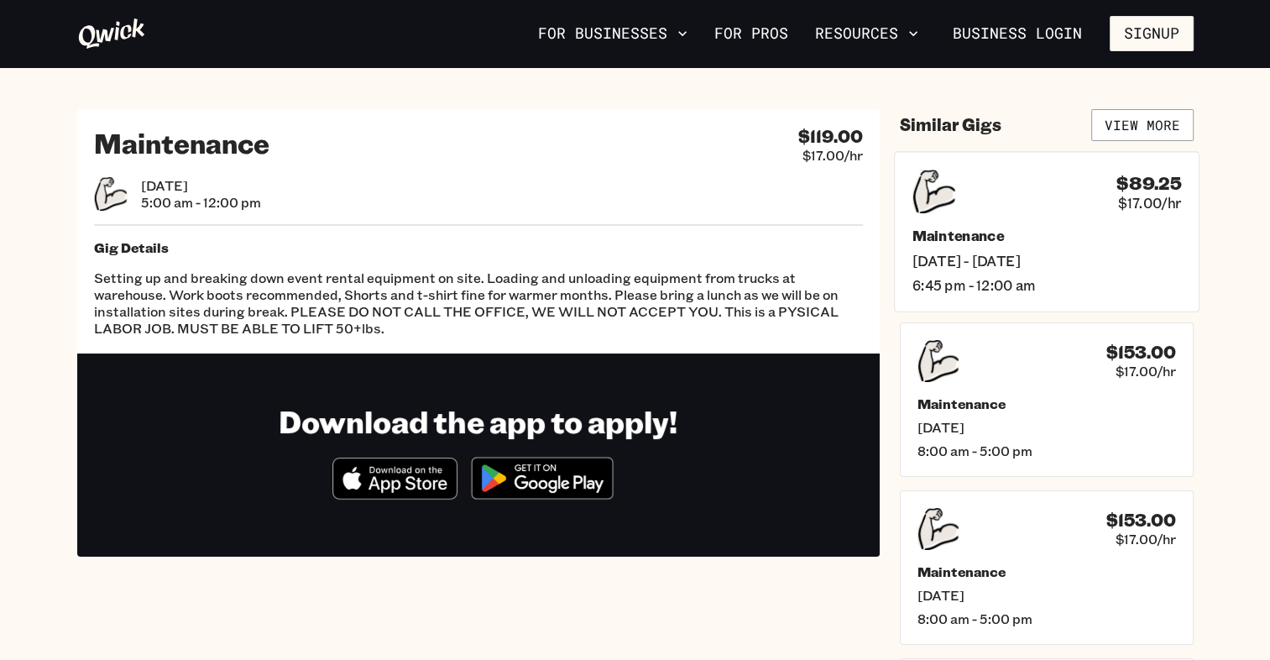
click at [1108, 247] on div "Maintenance [DATE] - [DATE] 6:45 pm - 12:00 am" at bounding box center [1046, 260] width 269 height 66
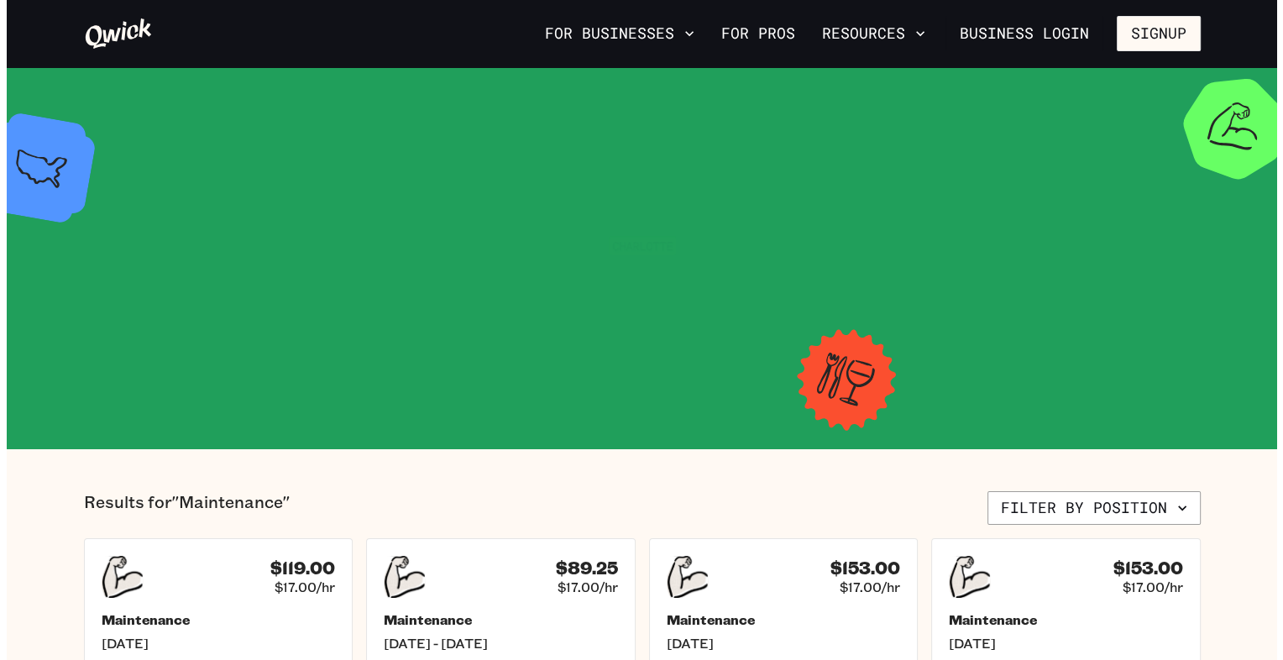
scroll to position [242, 0]
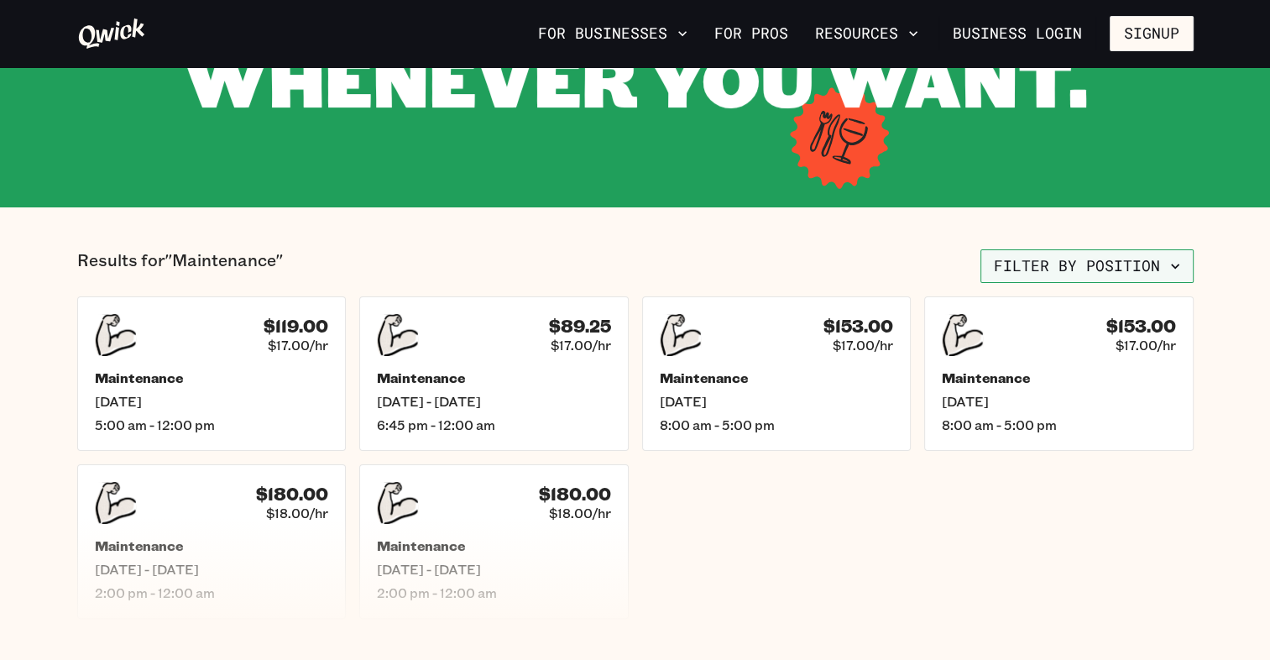
click at [1133, 262] on button "Filter by position" at bounding box center [1087, 266] width 213 height 34
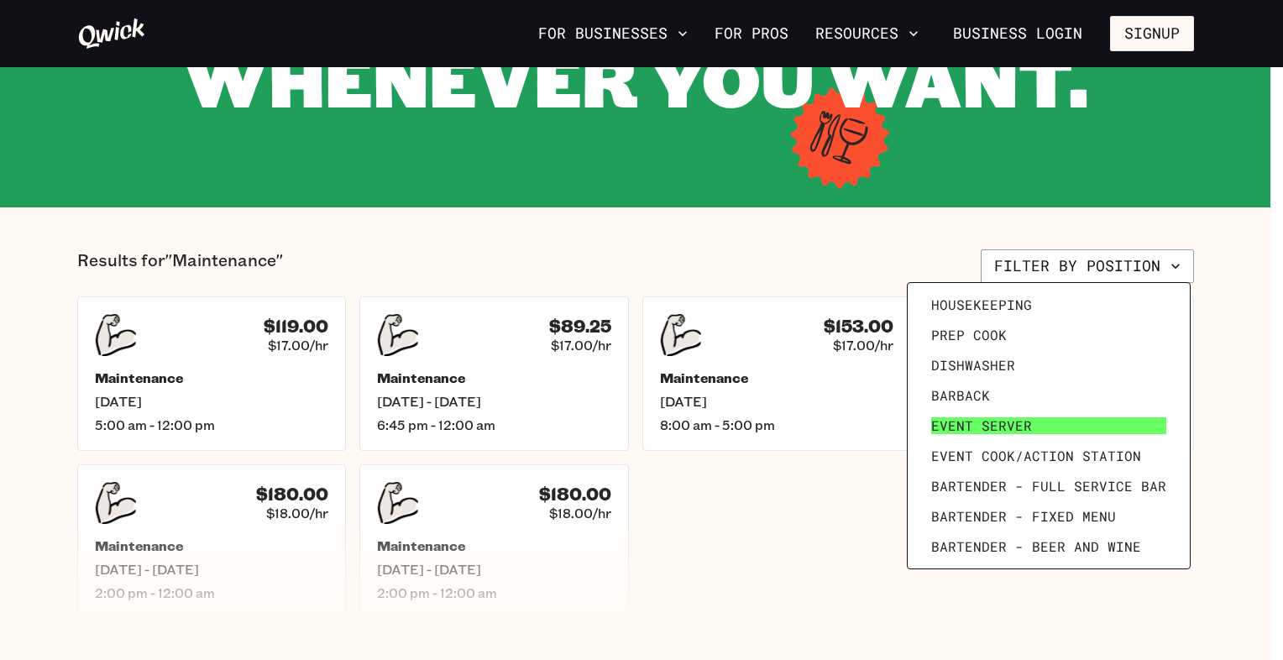
scroll to position [232, 0]
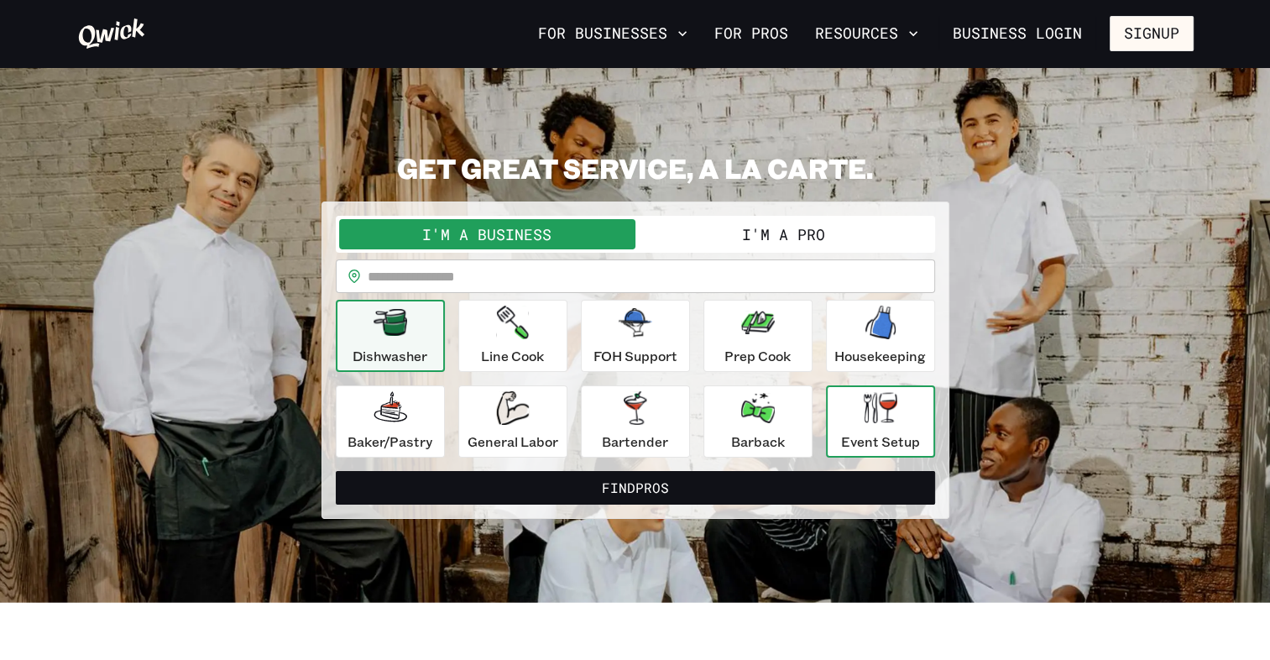
click at [880, 418] on icon "button" at bounding box center [881, 407] width 34 height 31
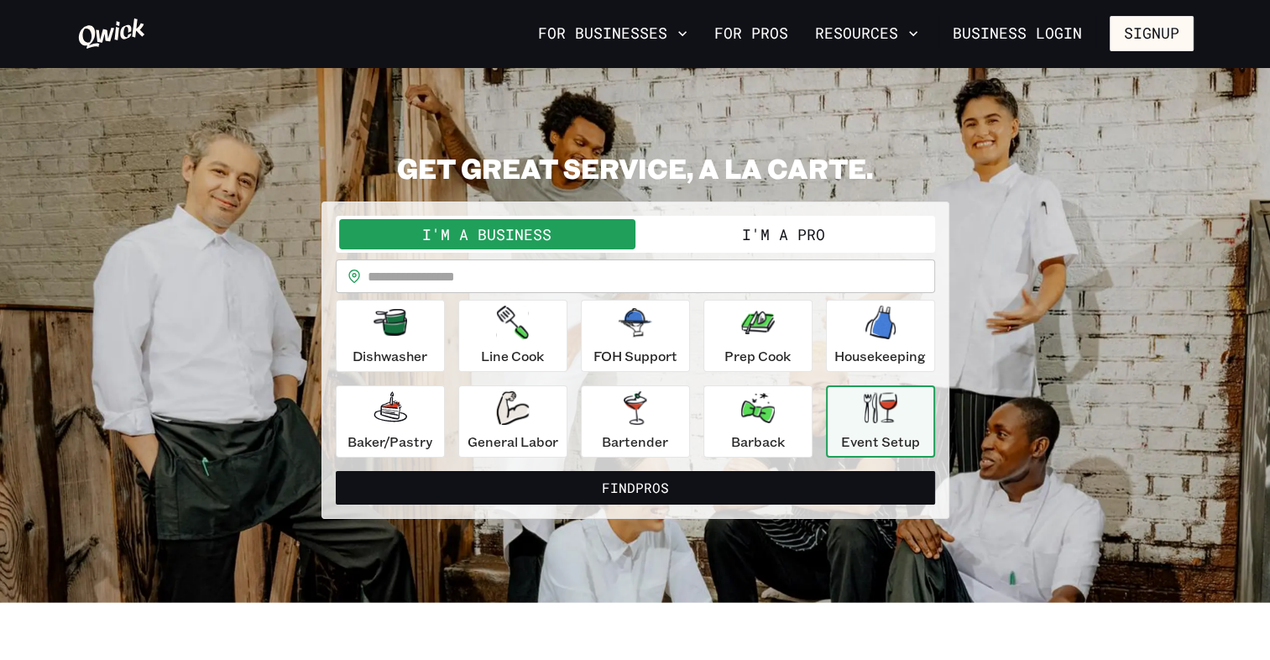
click at [798, 239] on button "I'm a Pro" at bounding box center [784, 234] width 296 height 30
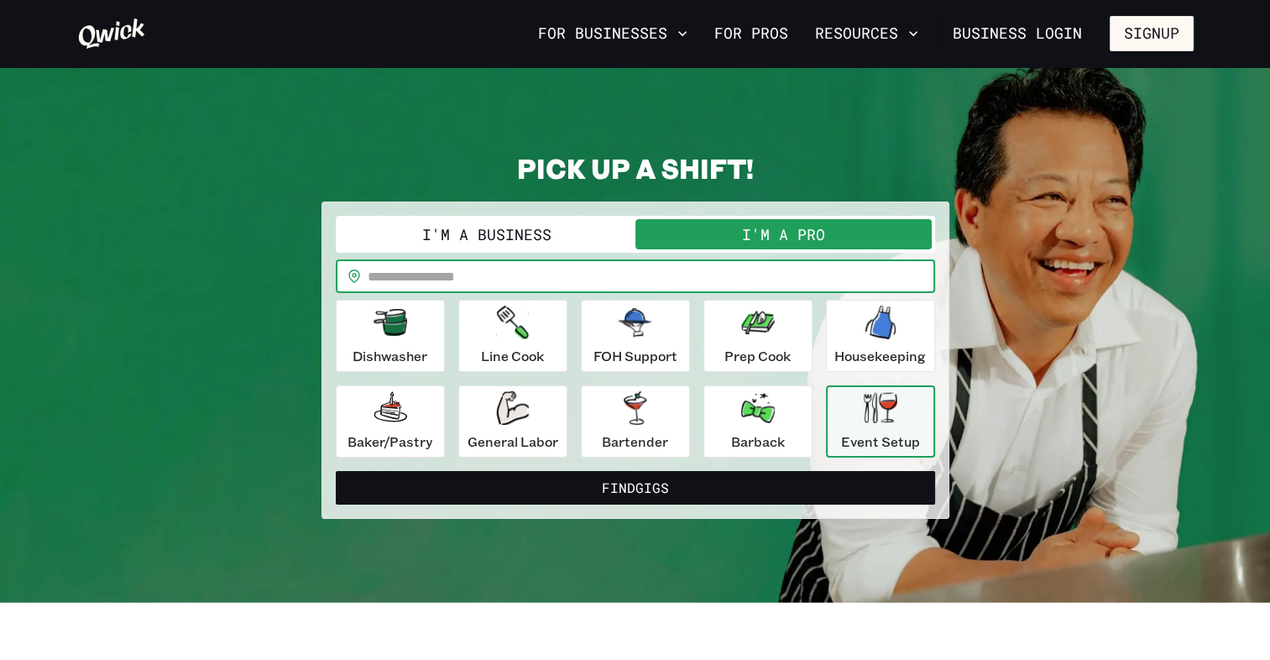
click at [641, 285] on input "text" at bounding box center [652, 276] width 568 height 34
type input "*****"
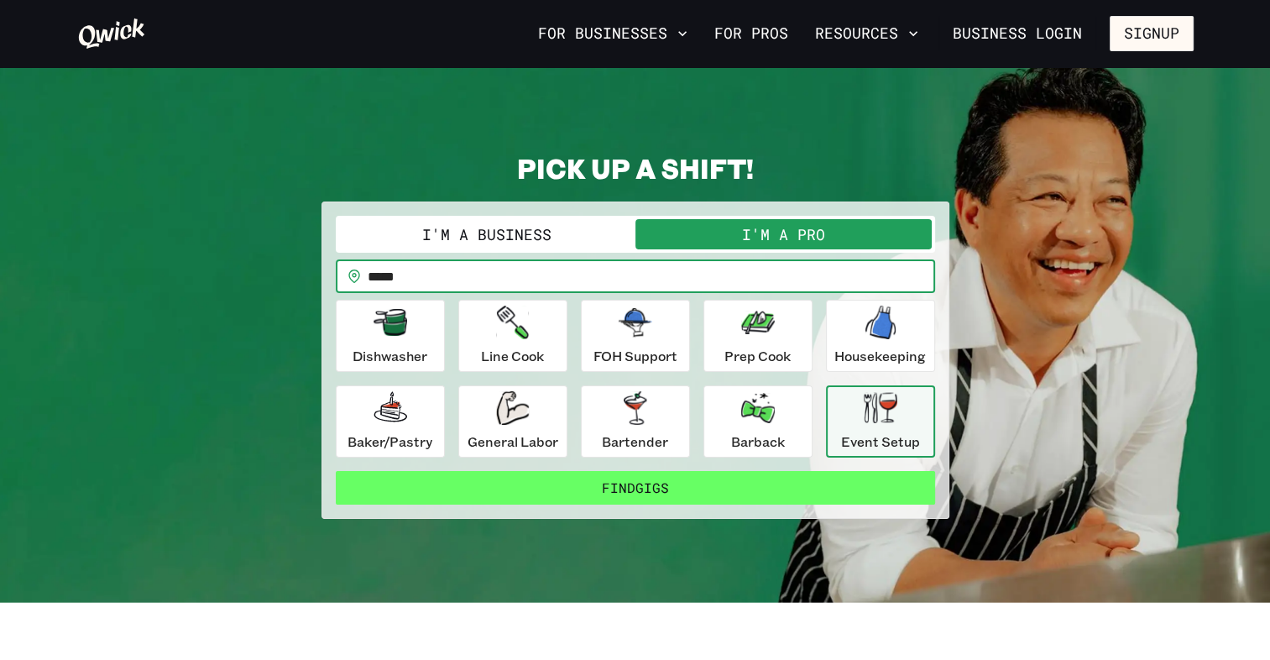
click at [662, 482] on button "Find Gigs" at bounding box center [635, 488] width 599 height 34
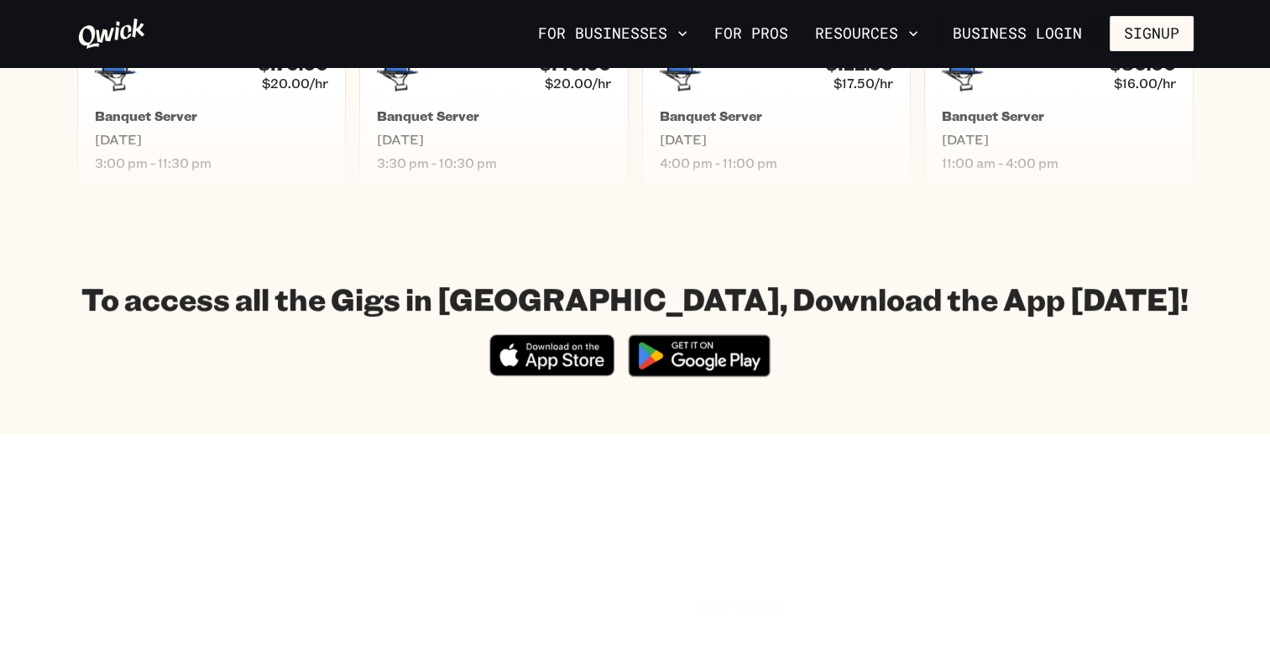
scroll to position [443, 0]
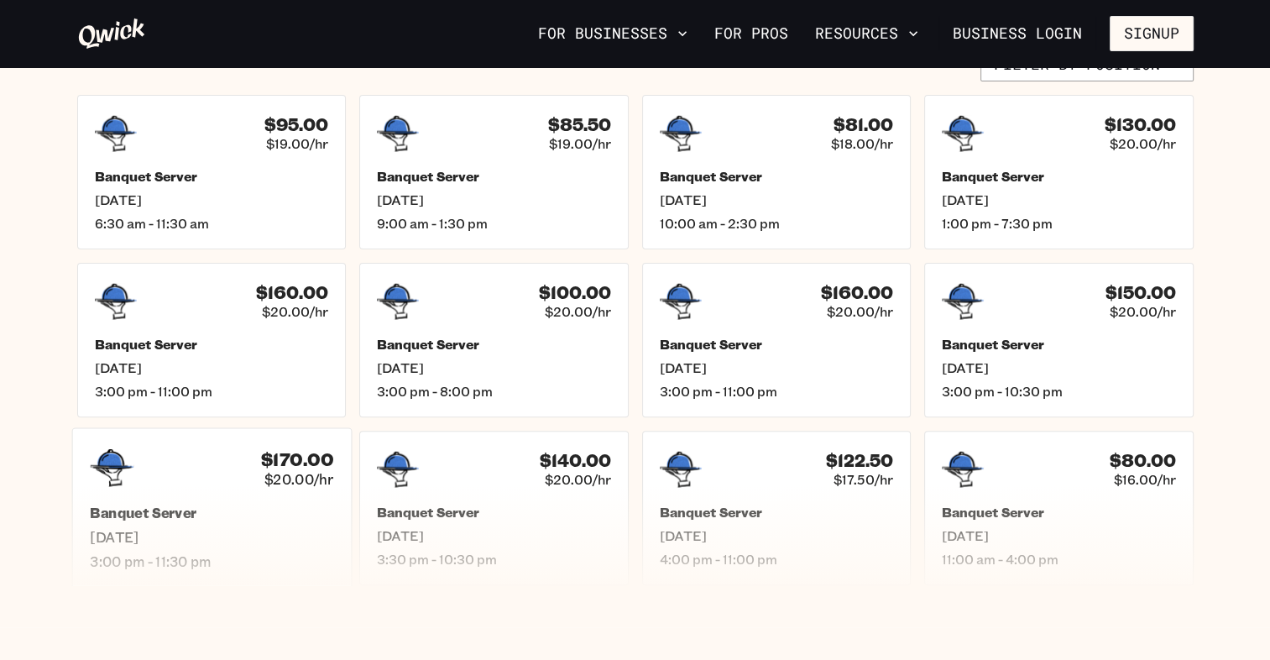
click at [227, 479] on div "$170.00 $20.00/hr" at bounding box center [211, 468] width 243 height 44
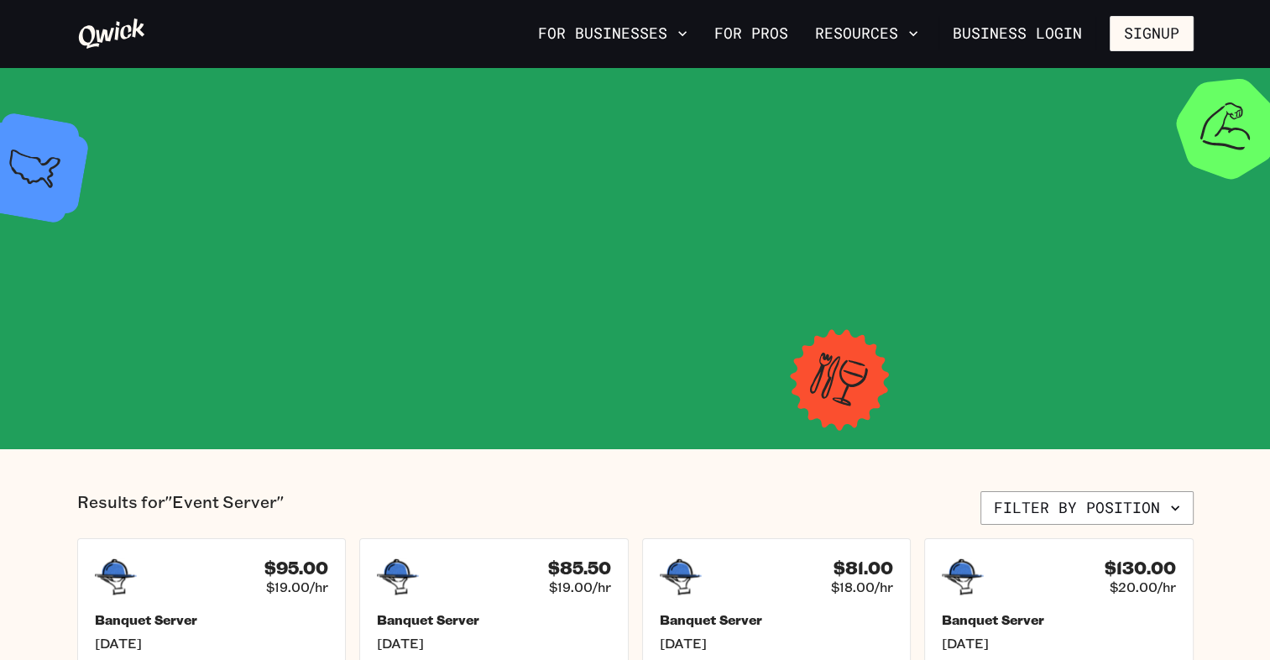
scroll to position [443, 0]
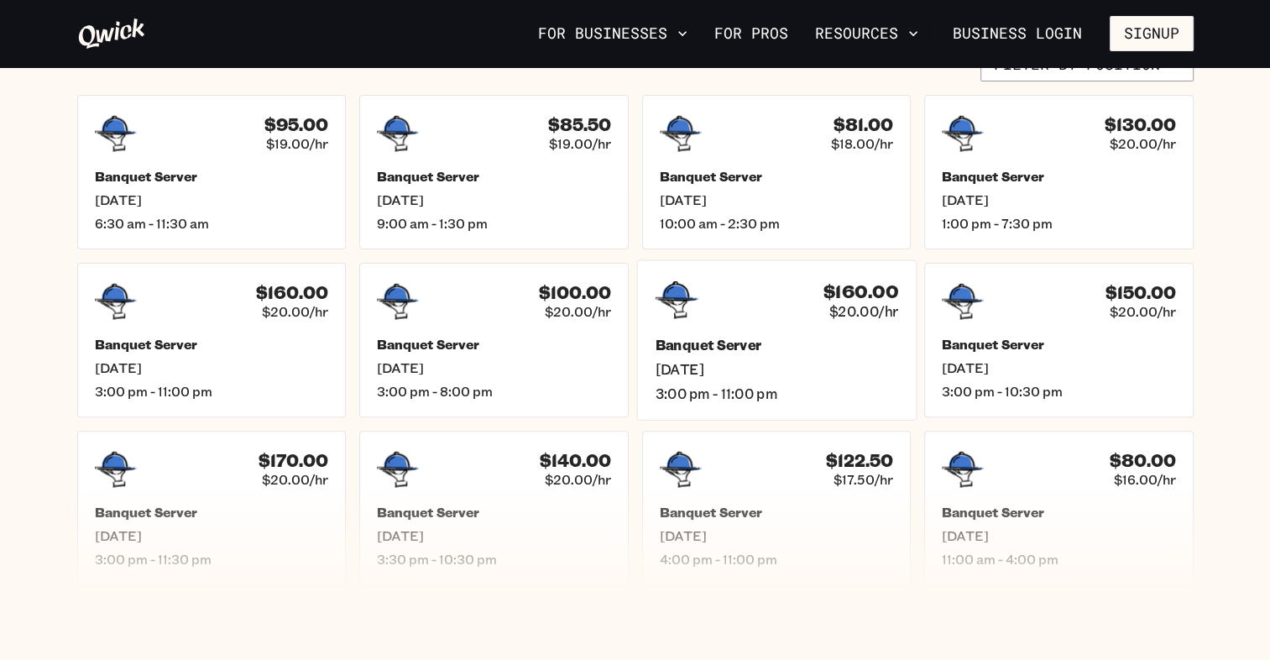
click at [806, 336] on h5 "Banquet Server" at bounding box center [776, 345] width 243 height 18
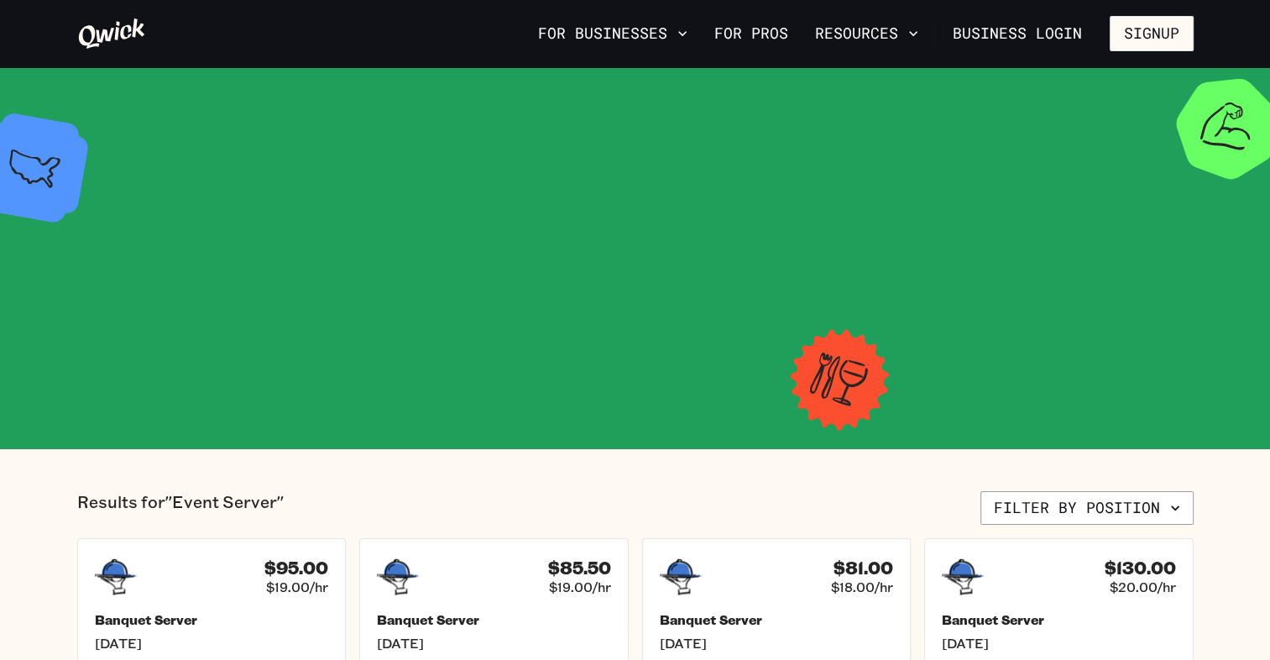
scroll to position [443, 0]
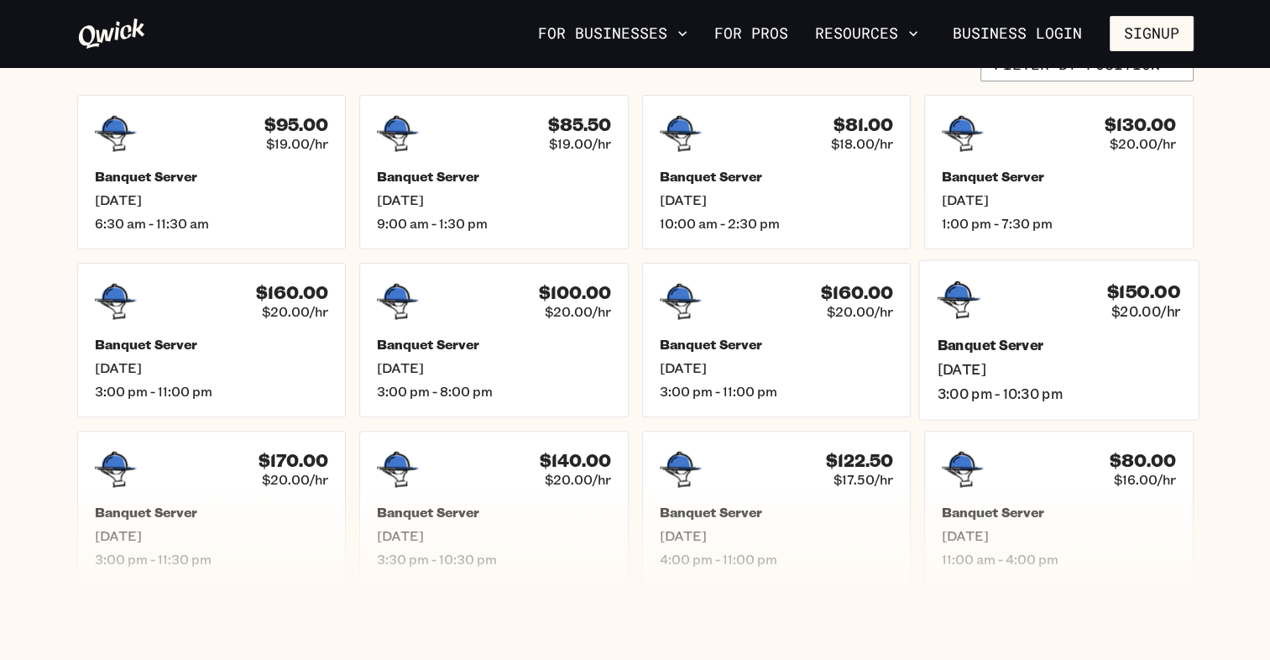
click at [1130, 345] on h5 "Banquet Server" at bounding box center [1058, 345] width 243 height 18
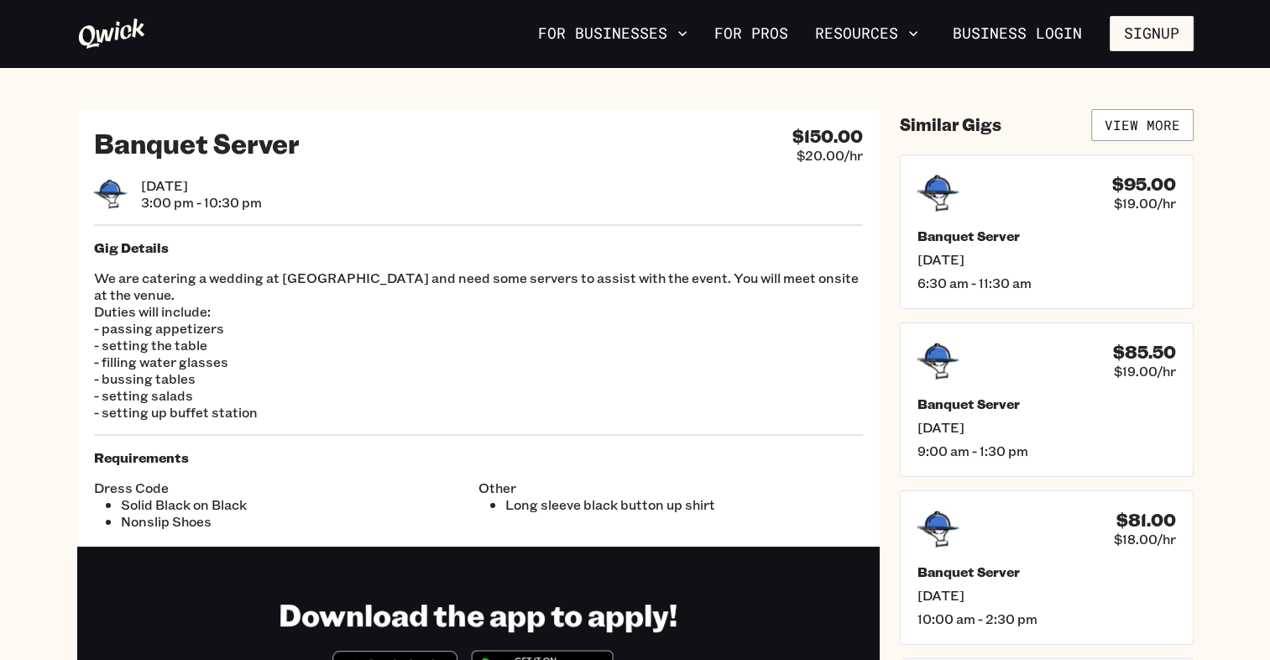
scroll to position [443, 0]
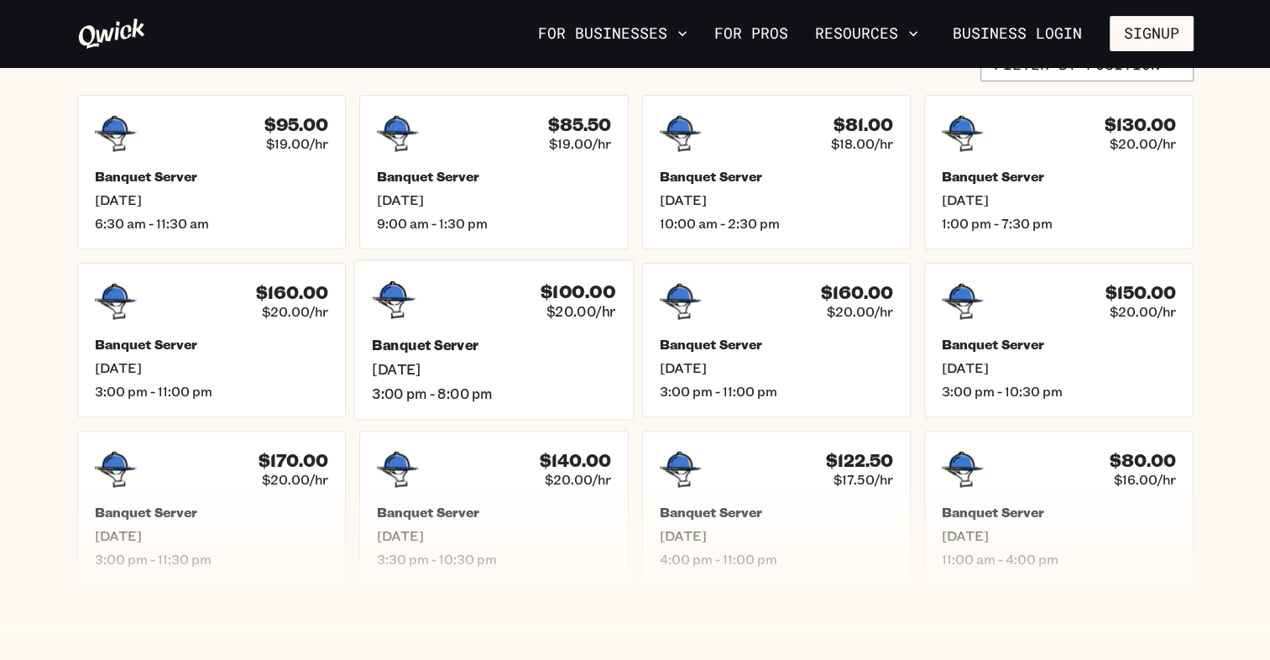
click at [505, 304] on div "$100.00 $20.00/hr" at bounding box center [493, 300] width 243 height 44
